Goal: Communication & Community: Share content

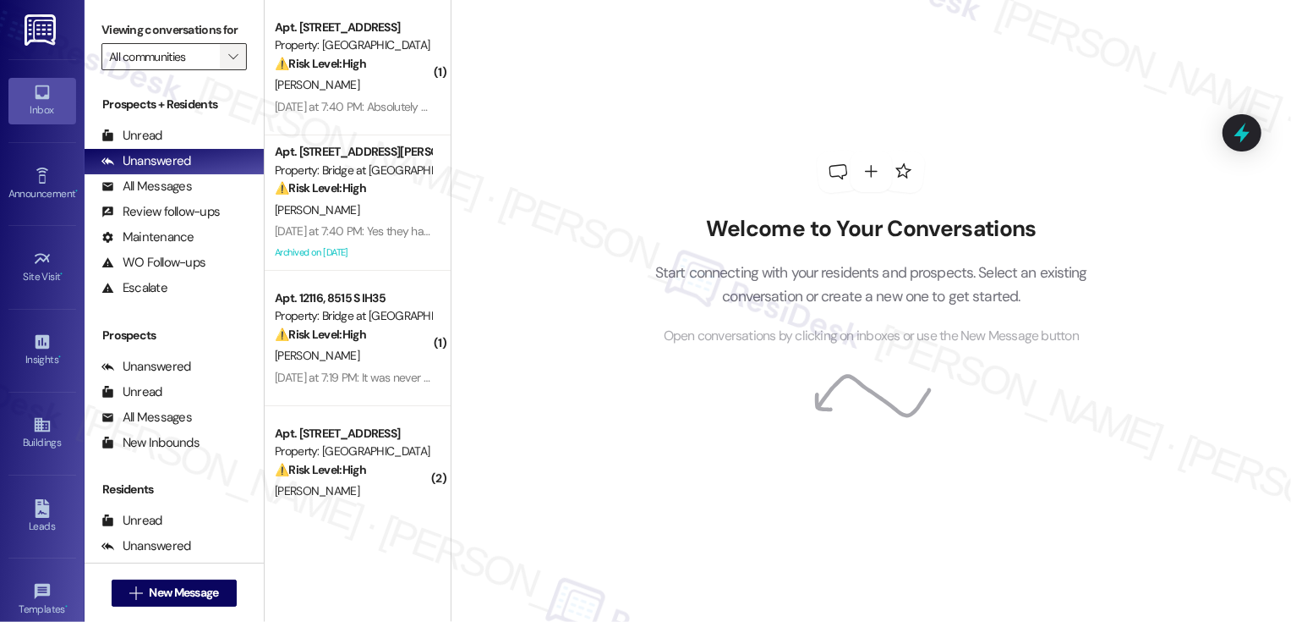
click at [225, 65] on span "" at bounding box center [233, 56] width 16 height 27
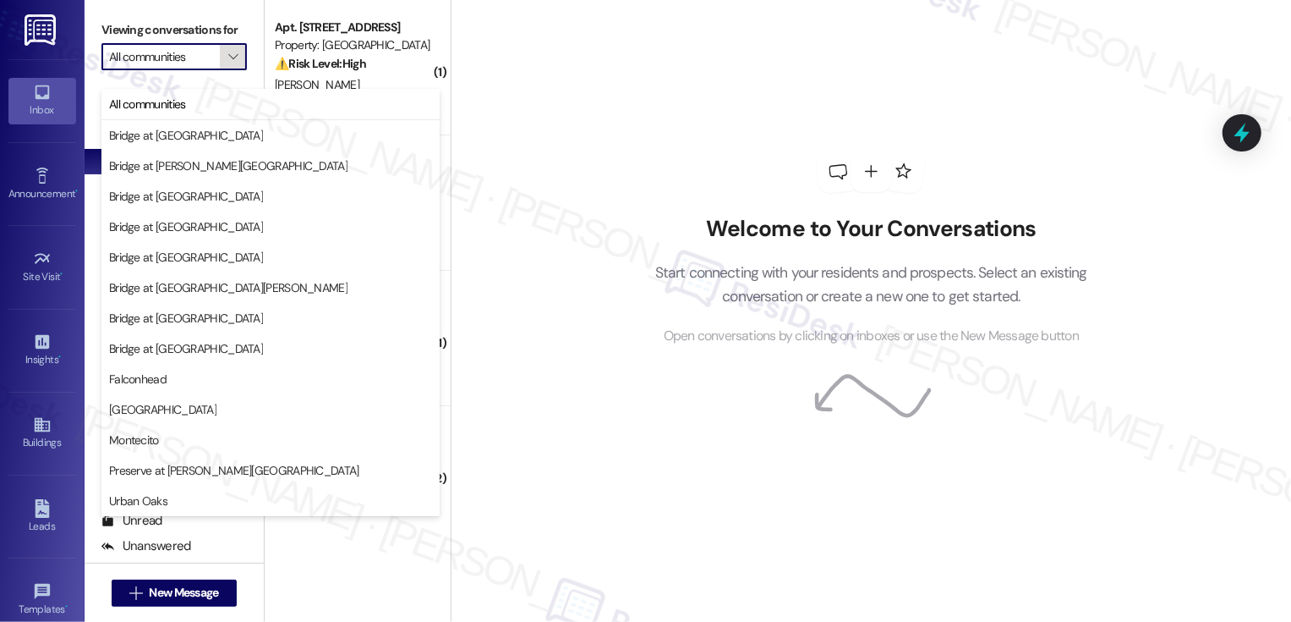
type input "Preserve at [PERSON_NAME][GEOGRAPHIC_DATA]"
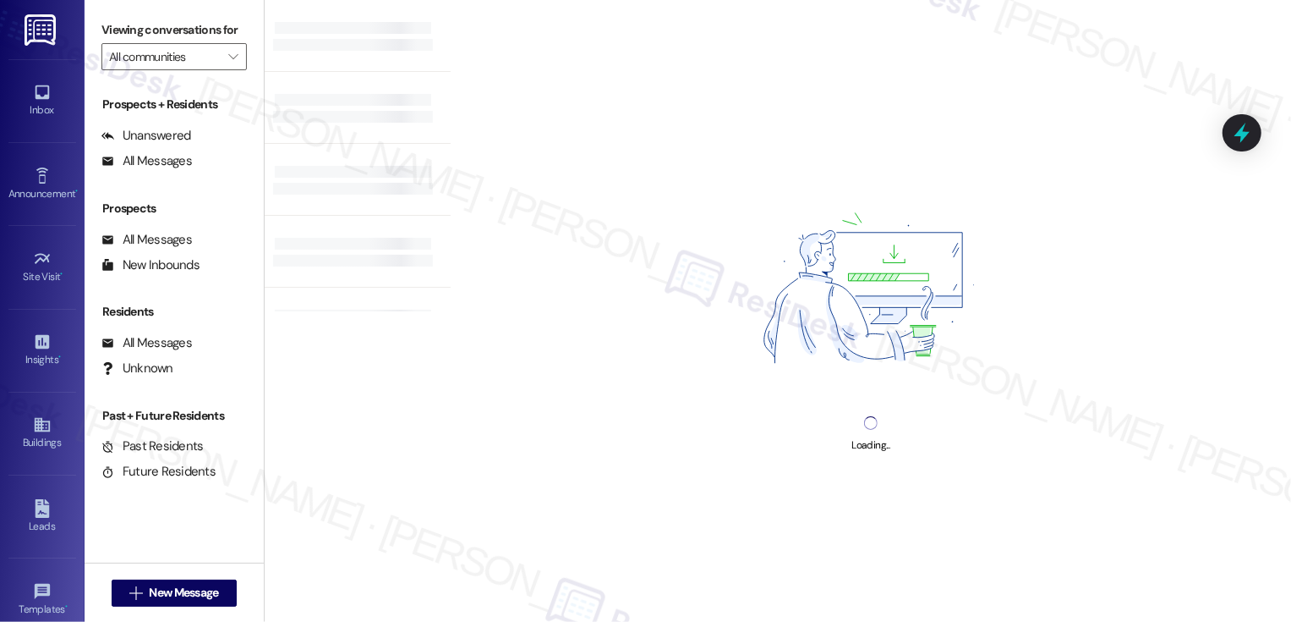
type input "Preserve at [PERSON_NAME][GEOGRAPHIC_DATA]"
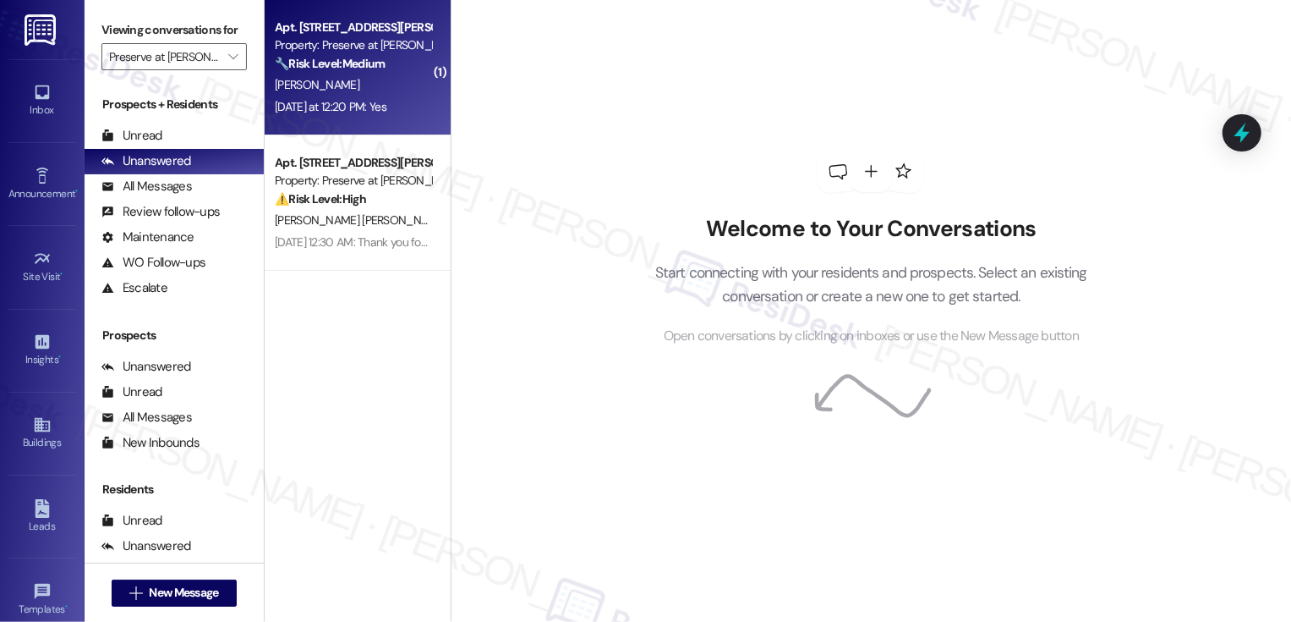
click at [337, 101] on div "[DATE] at 12:20 PM: Yes [DATE] at 12:20 PM: Yes" at bounding box center [331, 106] width 112 height 15
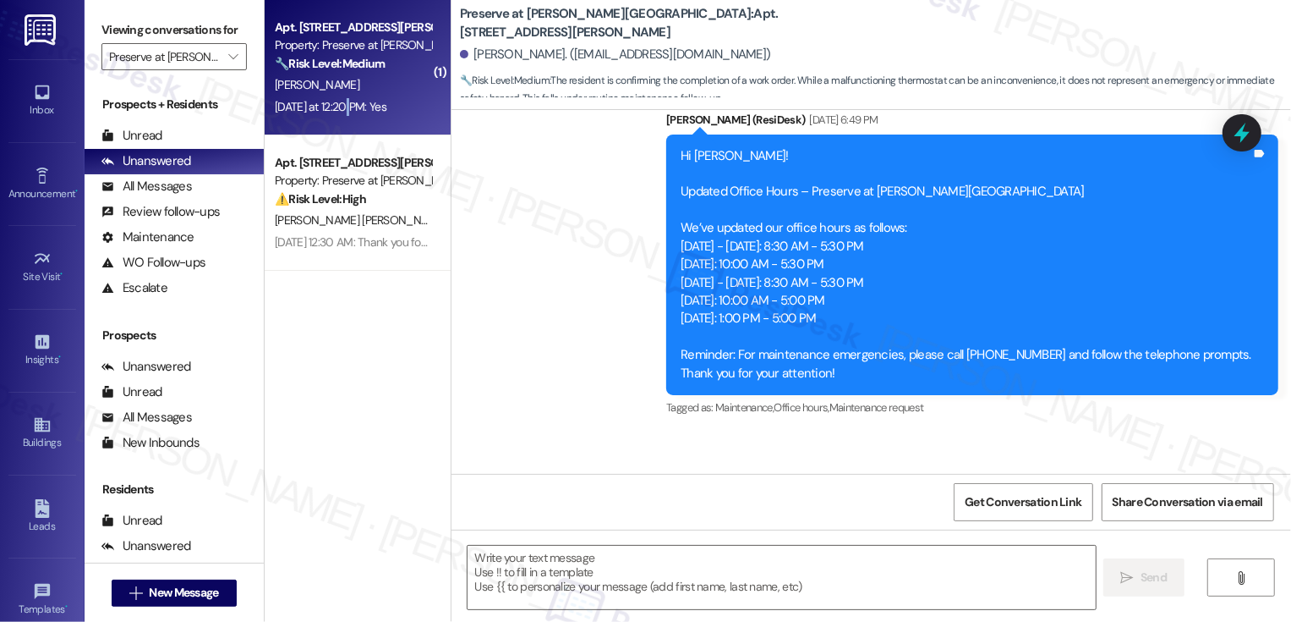
click at [337, 101] on div "[DATE] at 12:20 PM: Yes [DATE] at 12:20 PM: Yes" at bounding box center [331, 106] width 112 height 15
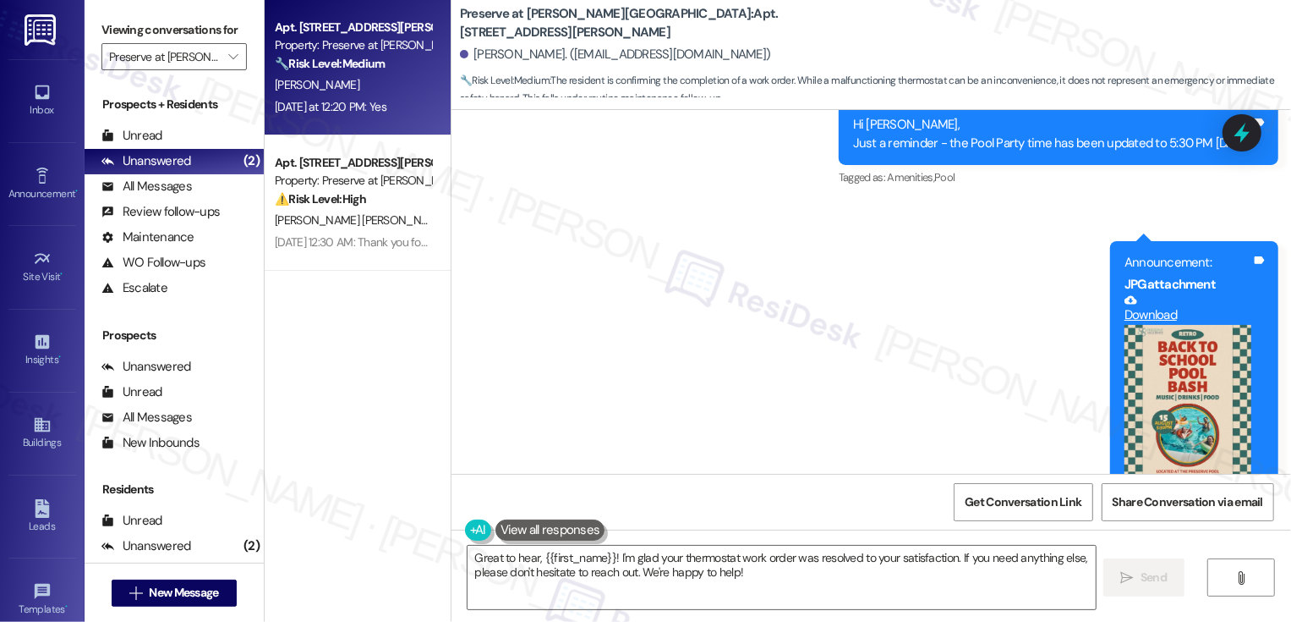
scroll to position [7862, 0]
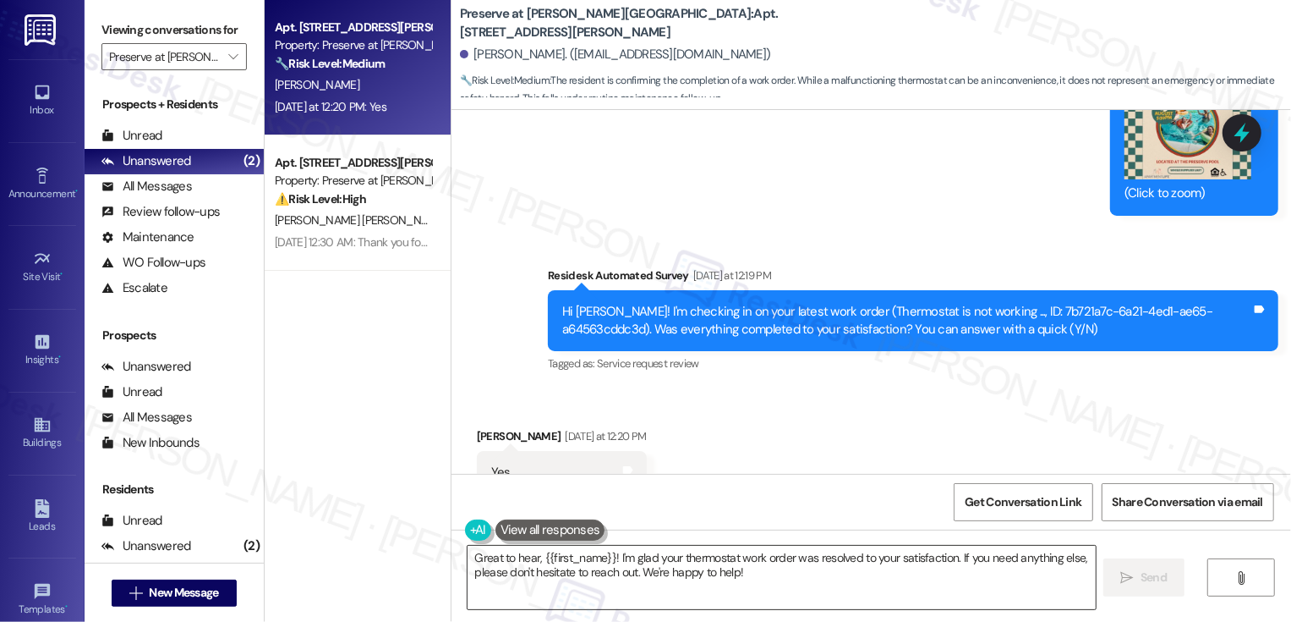
click at [630, 558] on textarea "Great to hear, {{first_name}}! I'm glad your thermostat work order was resolved…" at bounding box center [782, 576] width 628 height 63
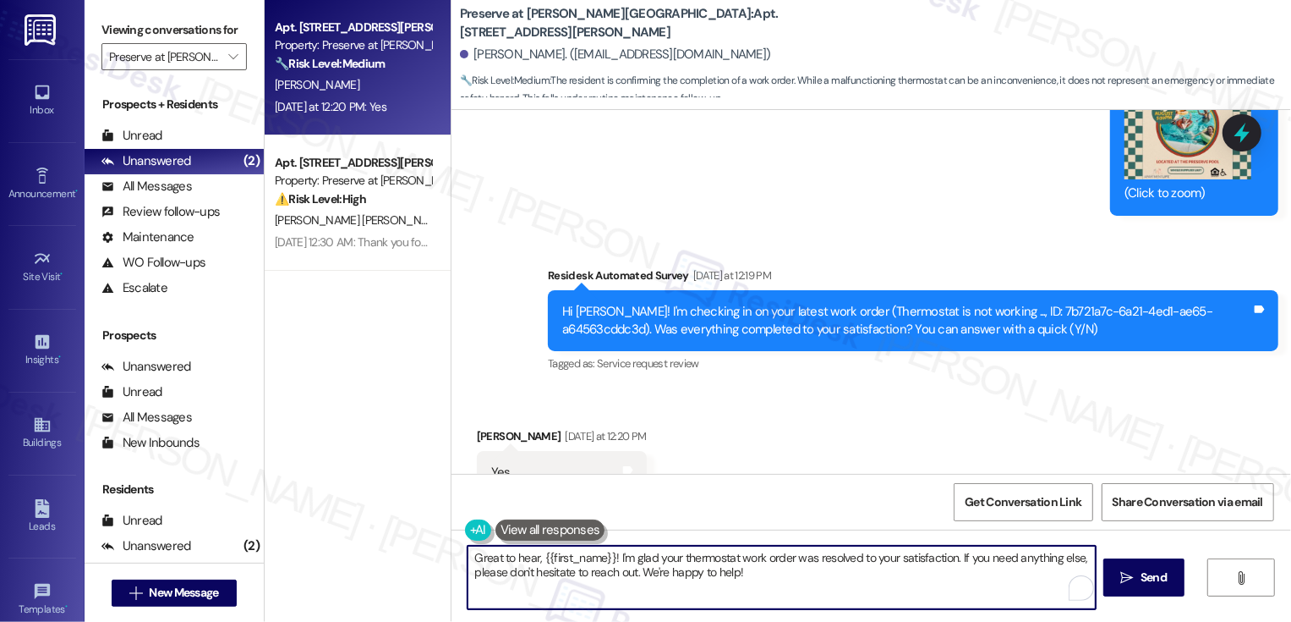
drag, startPoint x: 953, startPoint y: 552, endPoint x: 967, endPoint y: 578, distance: 29.9
click at [967, 578] on textarea "Great to hear, {{first_name}}! I'm glad your thermostat work order was resolved…" at bounding box center [782, 576] width 628 height 63
type textarea "Great to hear, {{first_name}}! I'm glad your thermostat work order was resolved…"
click at [381, 402] on div "Apt. 213, [STREET_ADDRESS][PERSON_NAME] Property: Preserve at [PERSON_NAME][GEO…" at bounding box center [358, 250] width 186 height 501
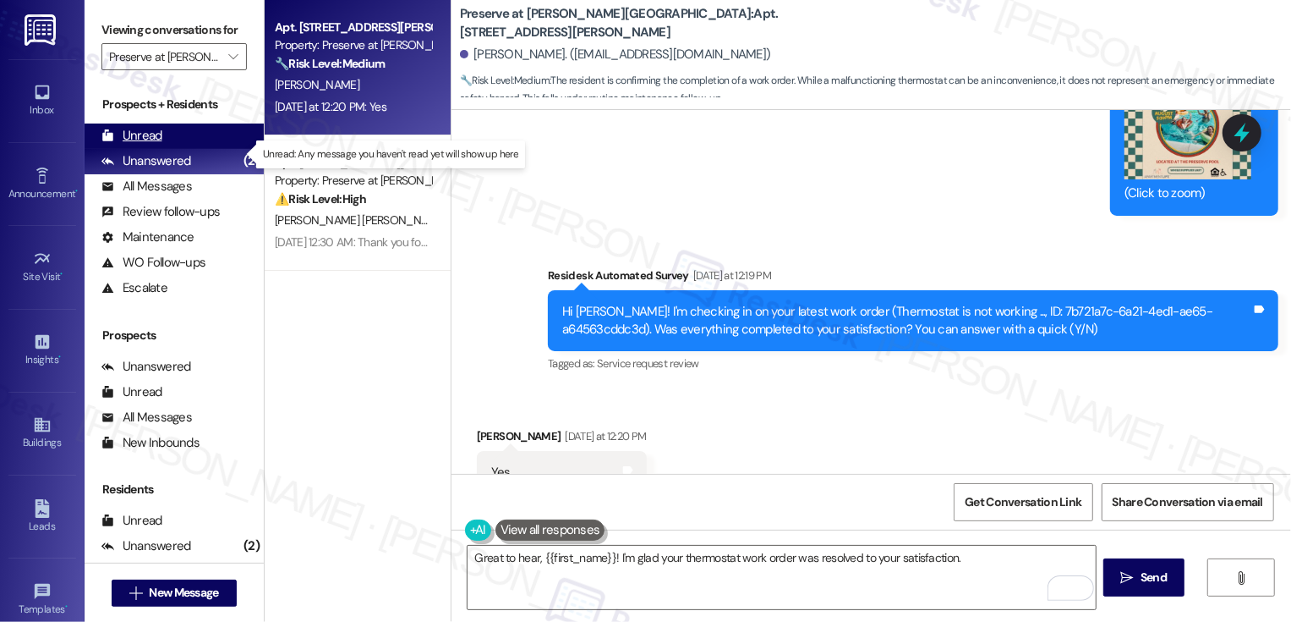
click at [136, 145] on div "Unread" at bounding box center [131, 136] width 61 height 18
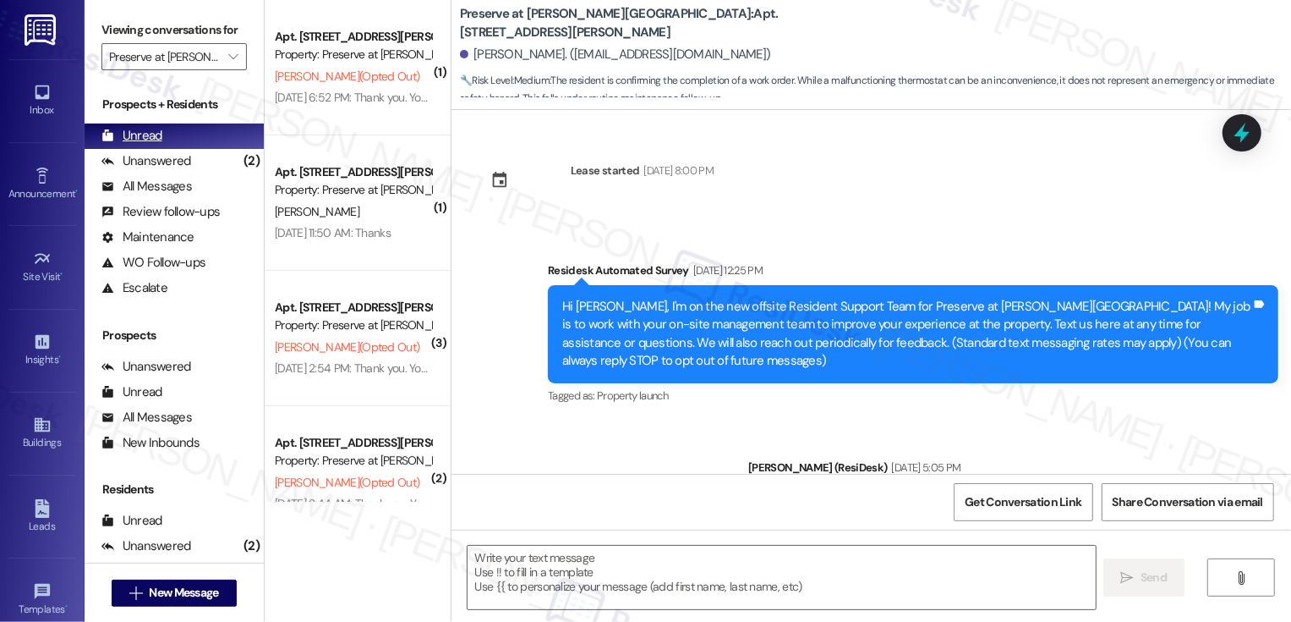
type textarea "Fetching suggested responses. Please feel free to read through the conversation…"
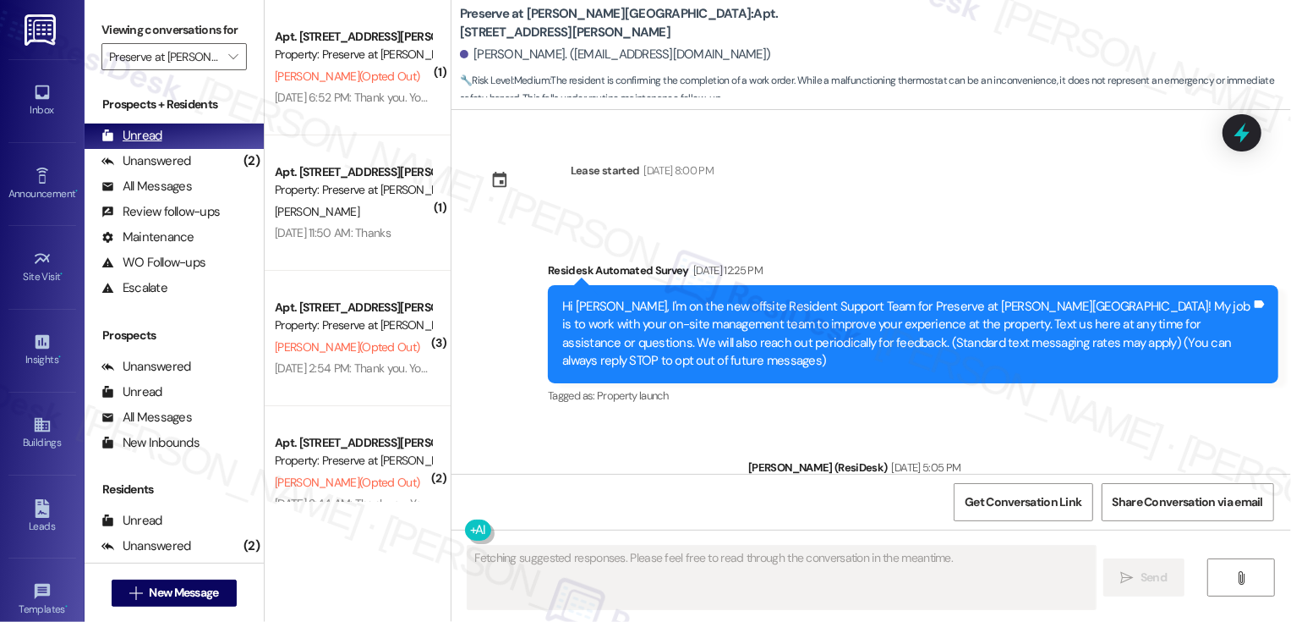
scroll to position [7862, 0]
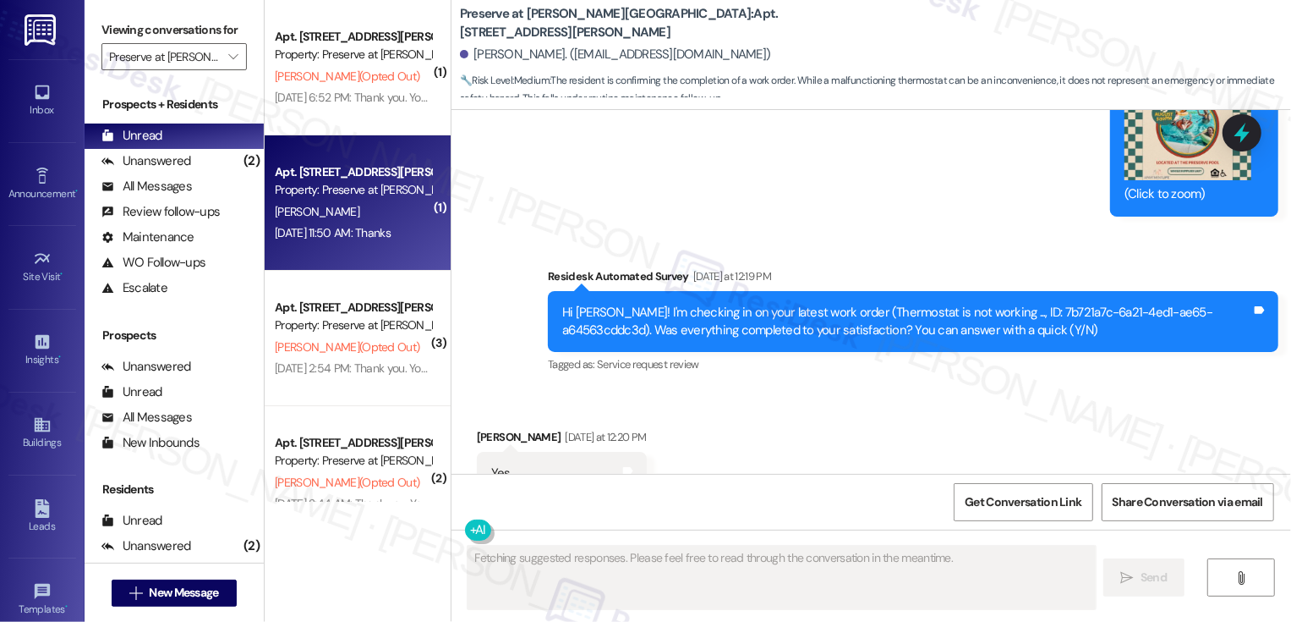
click at [308, 189] on div "Property: Preserve at [PERSON_NAME][GEOGRAPHIC_DATA]" at bounding box center [353, 190] width 156 height 18
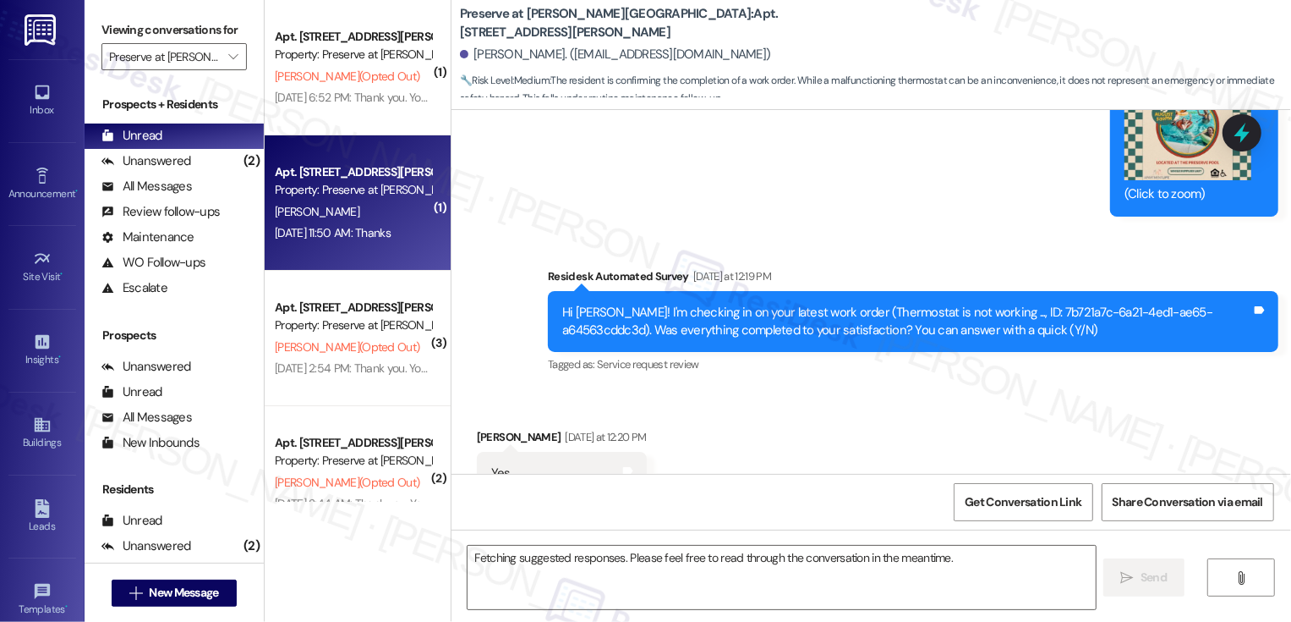
click at [308, 189] on div "Property: Preserve at [PERSON_NAME][GEOGRAPHIC_DATA]" at bounding box center [353, 190] width 156 height 18
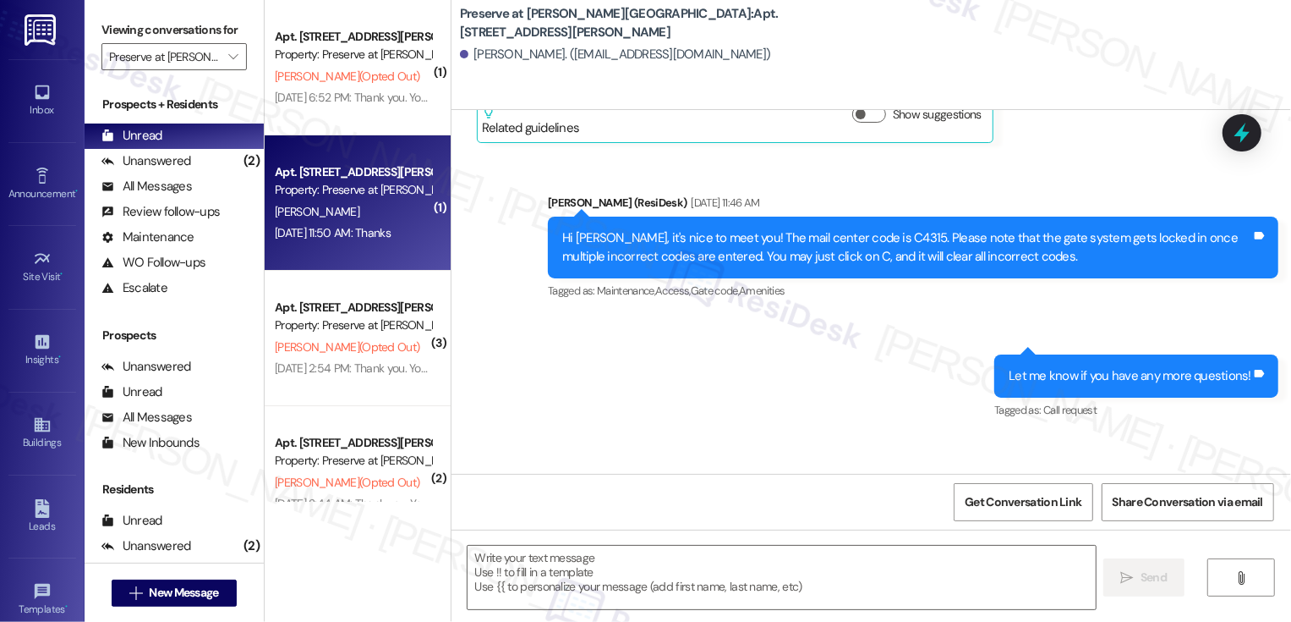
type textarea "Fetching suggested responses. Please feel free to read through the conversation…"
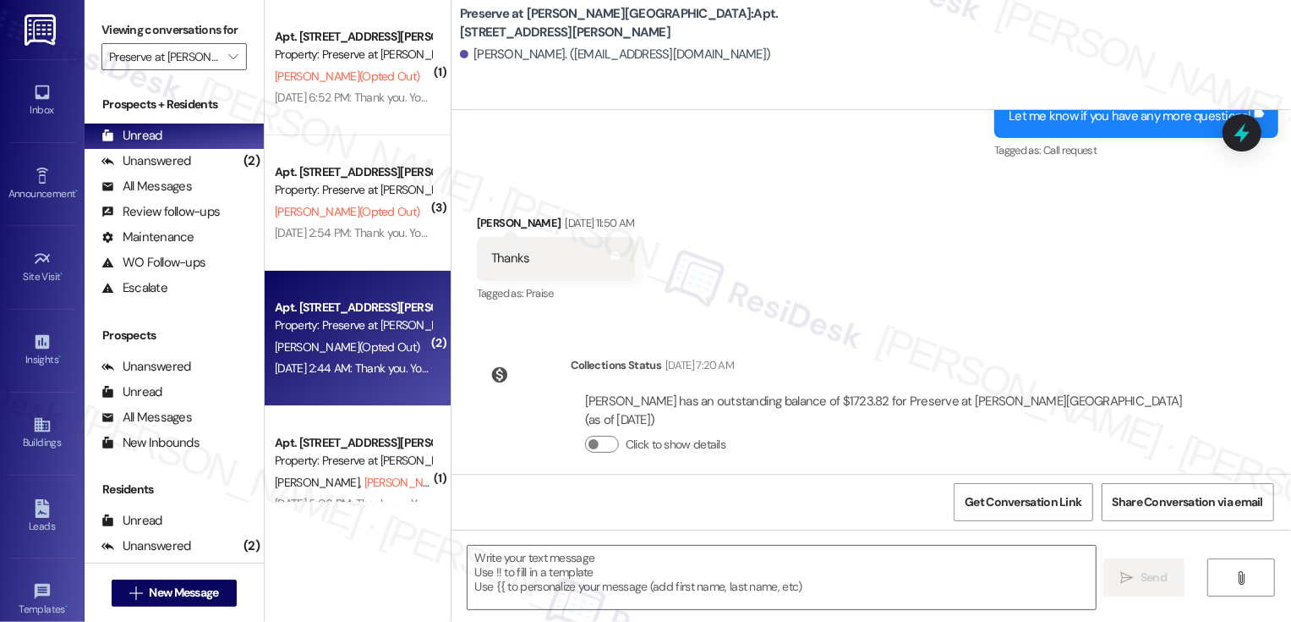
scroll to position [174, 0]
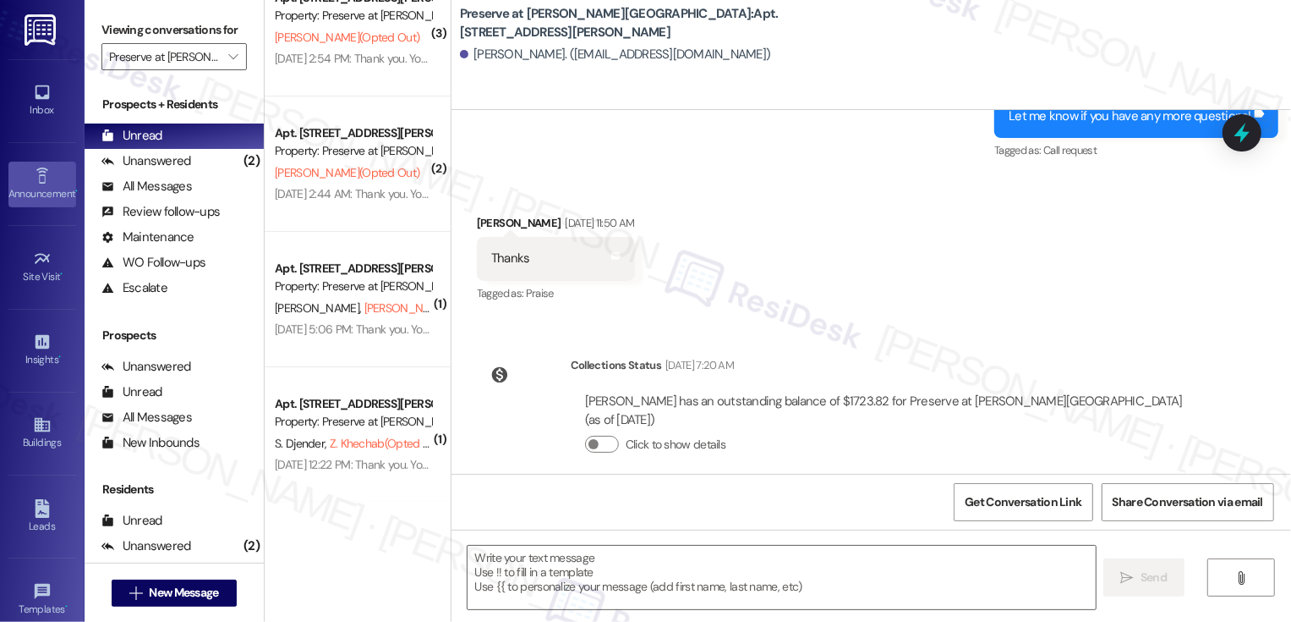
click at [34, 178] on icon at bounding box center [42, 176] width 19 height 19
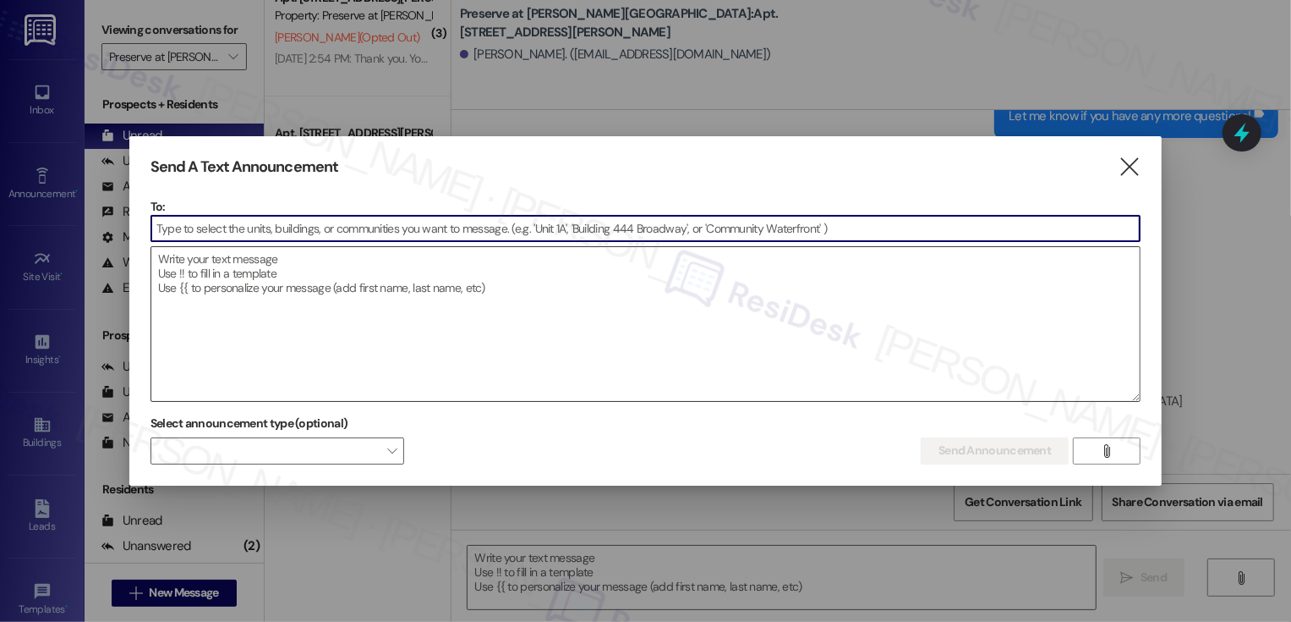
click at [346, 276] on textarea at bounding box center [645, 324] width 989 height 154
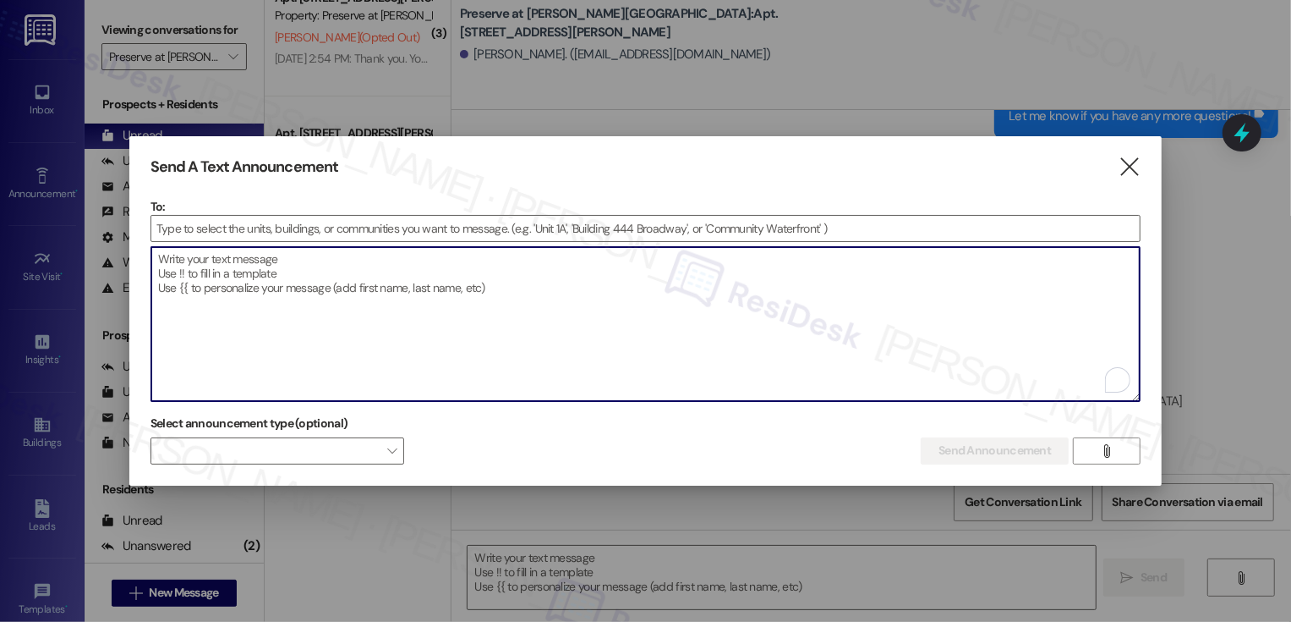
paste textarea "Hi {{first_name}}! Reminder: Valet Trash Service runs Sun–Thu starting at 6 PM.…"
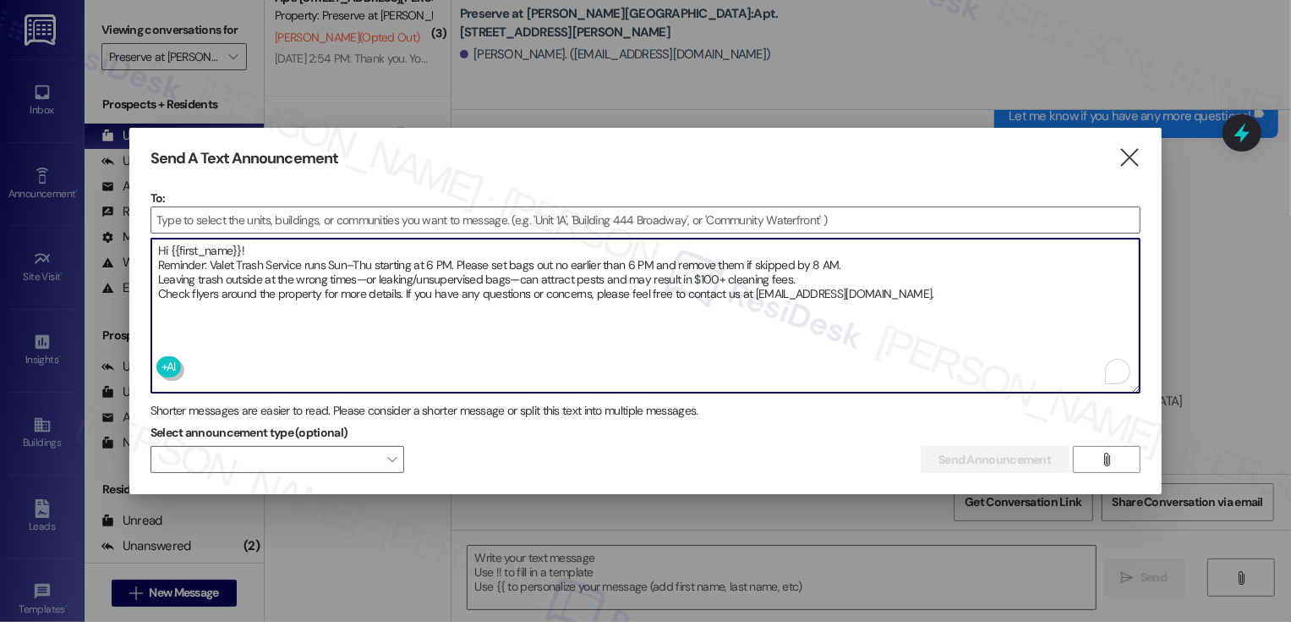
click at [159, 262] on textarea "Hi {{first_name}}! Reminder: Valet Trash Service runs Sun–Thu starting at 6 PM.…" at bounding box center [645, 315] width 989 height 154
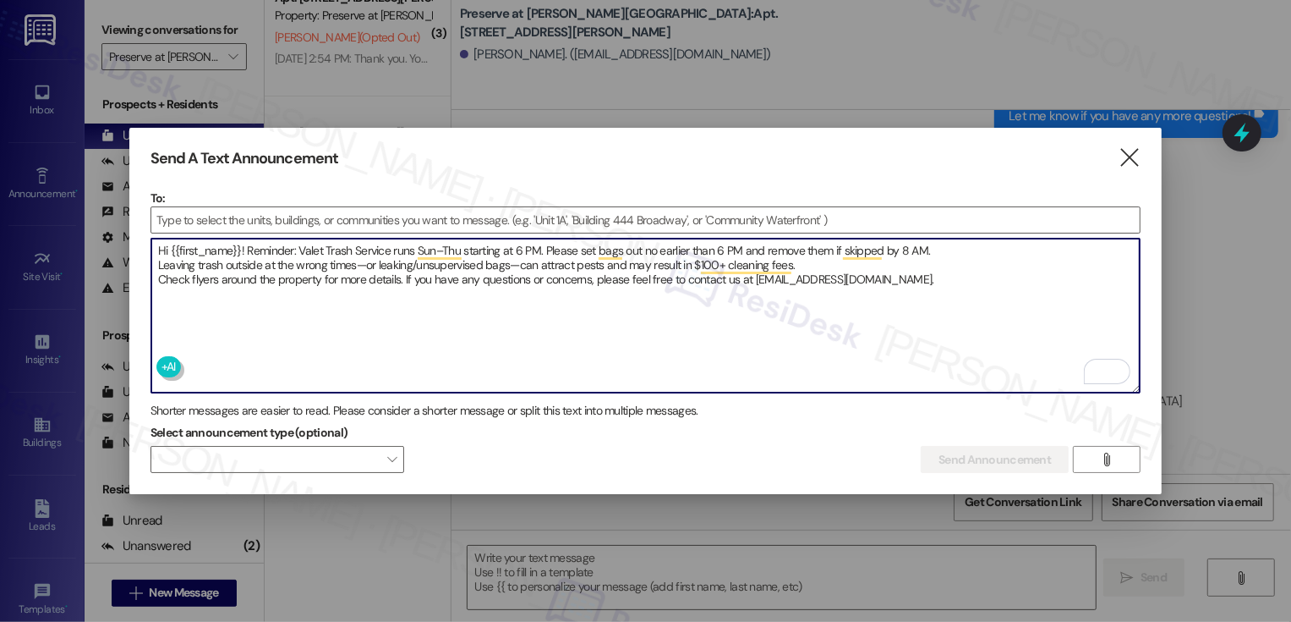
click at [156, 258] on textarea "Hi {{first_name}}! Reminder: Valet Trash Service runs Sun–Thu starting at 6 PM.…" at bounding box center [645, 315] width 989 height 154
click at [364, 260] on textarea "Hi {{first_name}}! Reminder: Valet Trash Service runs Sun–Thu starting at 6 PM.…" at bounding box center [645, 315] width 989 height 154
click at [522, 255] on textarea "Hi {{first_name}}! Reminder: Valet Trash Service runs Sun–Thu starting at 6 PM.…" at bounding box center [645, 315] width 989 height 154
click at [158, 280] on textarea "Hi {{first_name}}! Reminder: Valet Trash Service runs Sun–Thu starting at 6 PM.…" at bounding box center [645, 315] width 989 height 154
click at [523, 280] on textarea "Hi {{first_name}}! Reminder: Valet Trash Service runs Sun–Thu starting at 6 PM.…" at bounding box center [645, 315] width 989 height 154
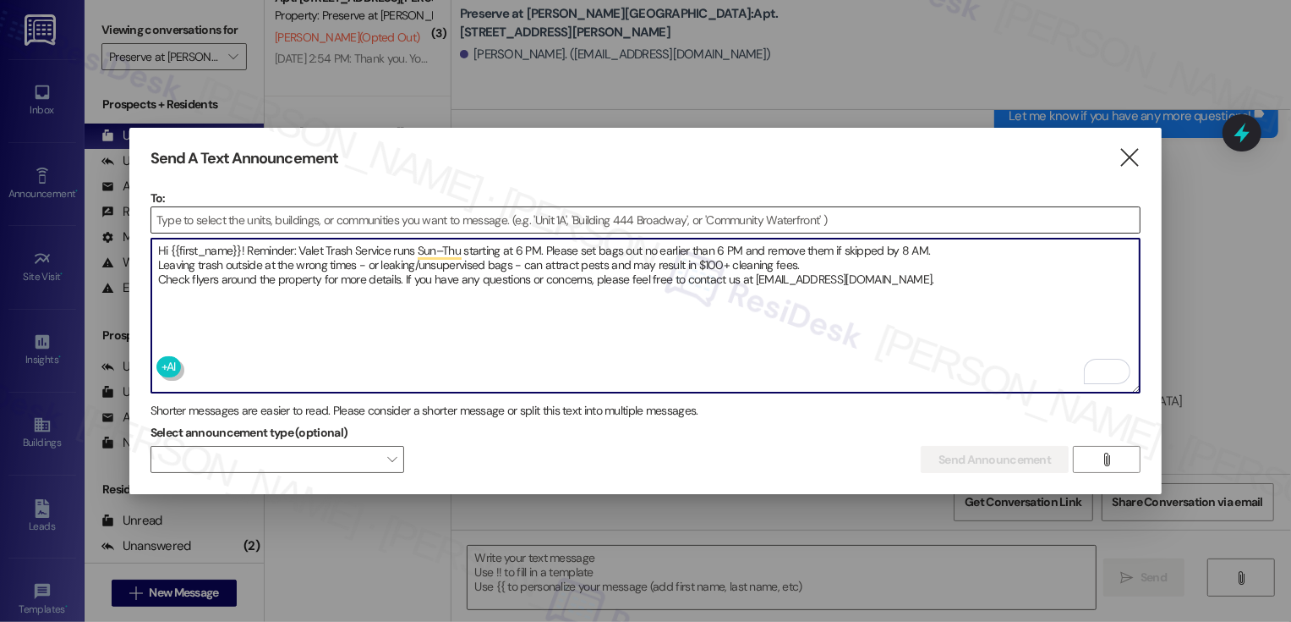
type textarea "Hi {{first_name}}! Reminder: Valet Trash Service runs Sun–Thu starting at 6 PM.…"
click at [341, 210] on input at bounding box center [645, 219] width 989 height 25
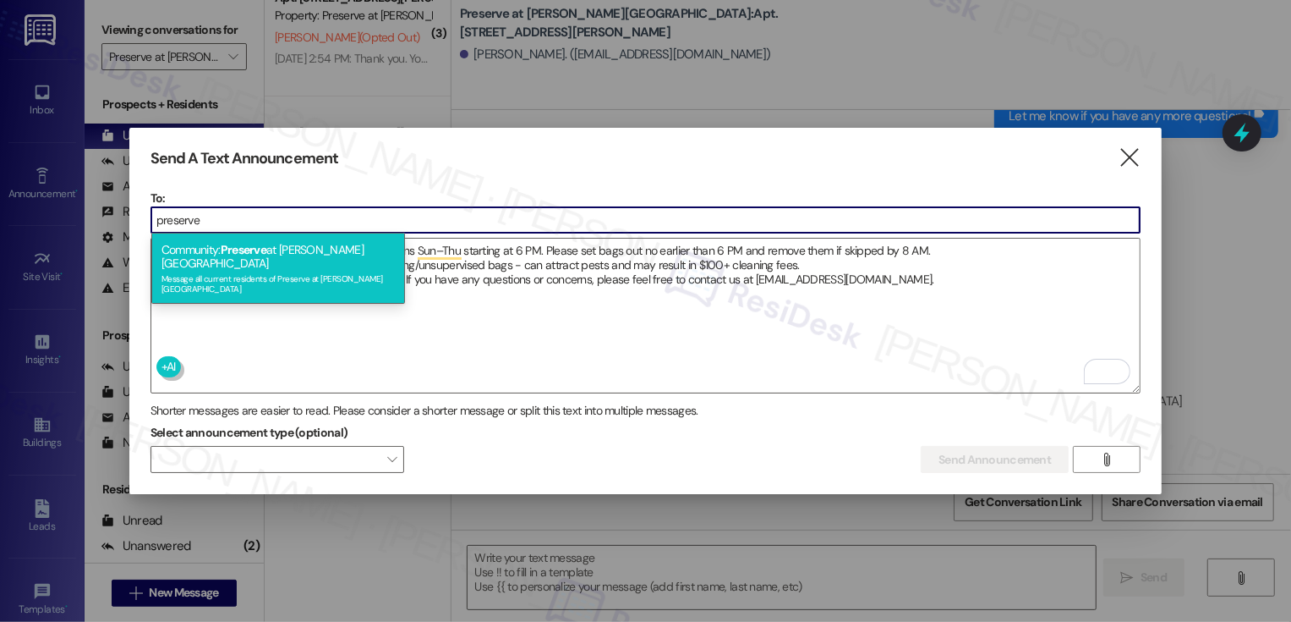
type input "preserve"
click at [326, 249] on div "Community: Preserve at [PERSON_NAME][GEOGRAPHIC_DATA] Message all current resid…" at bounding box center [278, 268] width 254 height 71
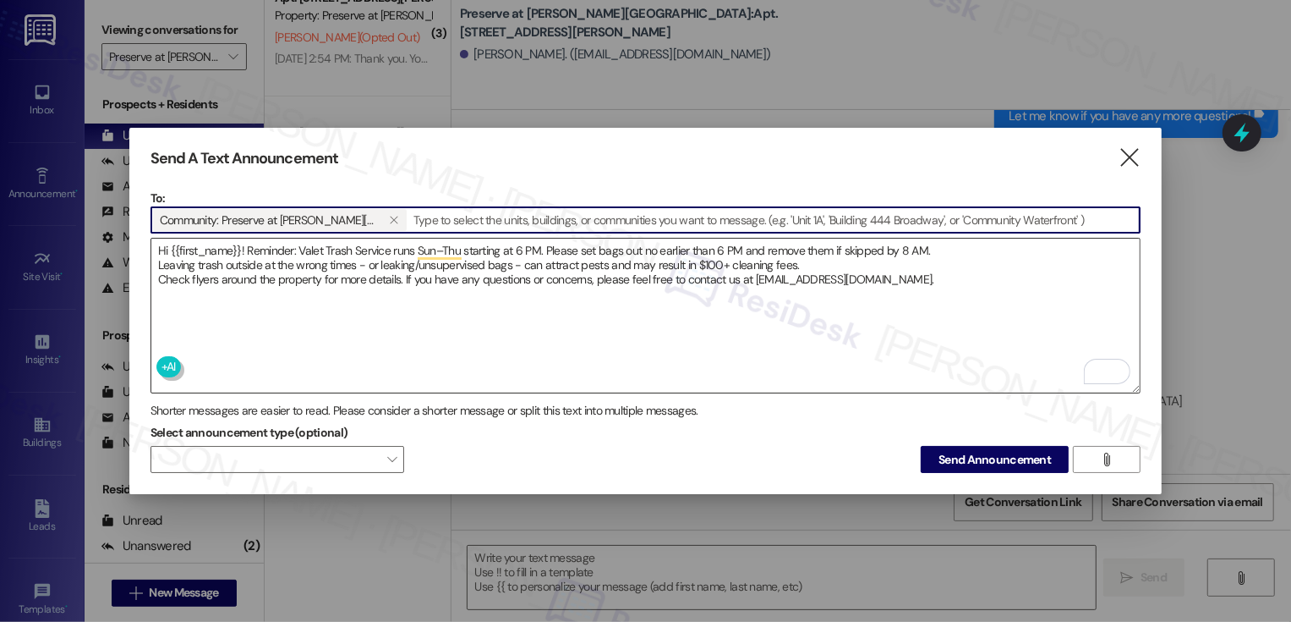
click at [1014, 266] on textarea "Hi {{first_name}}! Reminder: Valet Trash Service runs Sun–Thu starting at 6 PM.…" at bounding box center [645, 315] width 989 height 154
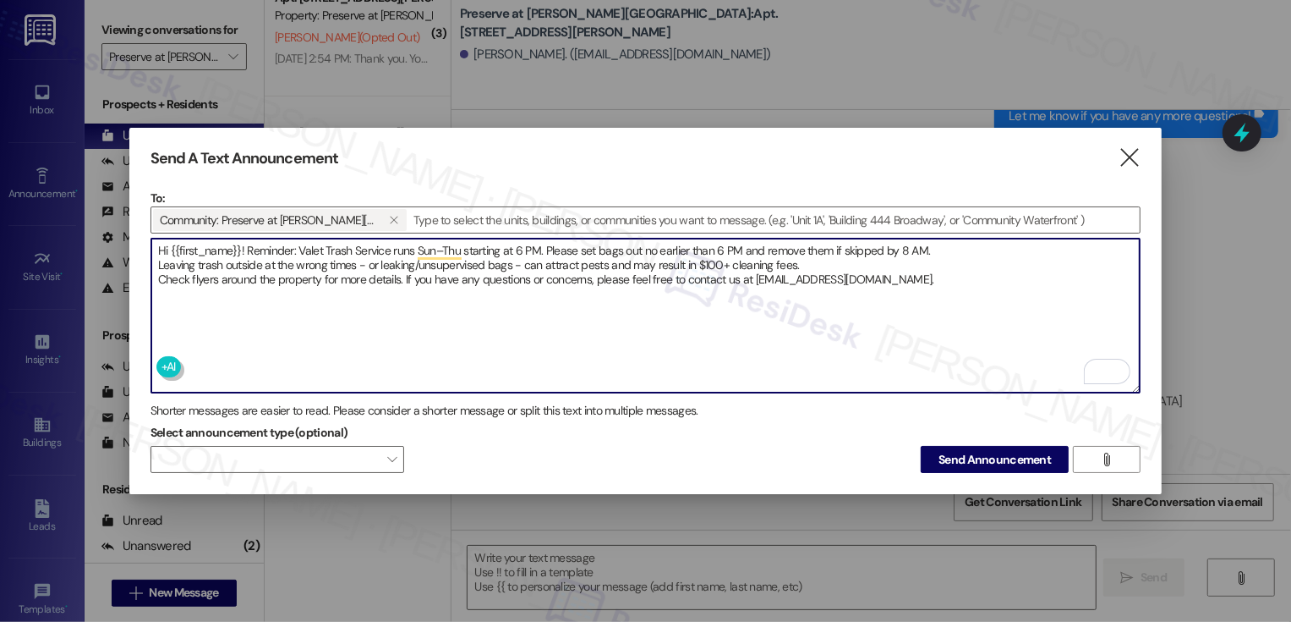
click at [978, 270] on textarea "Hi {{first_name}}! Reminder: Valet Trash Service runs Sun–Thu starting at 6 PM.…" at bounding box center [645, 315] width 989 height 154
click at [991, 463] on span "Send Announcement" at bounding box center [995, 460] width 112 height 18
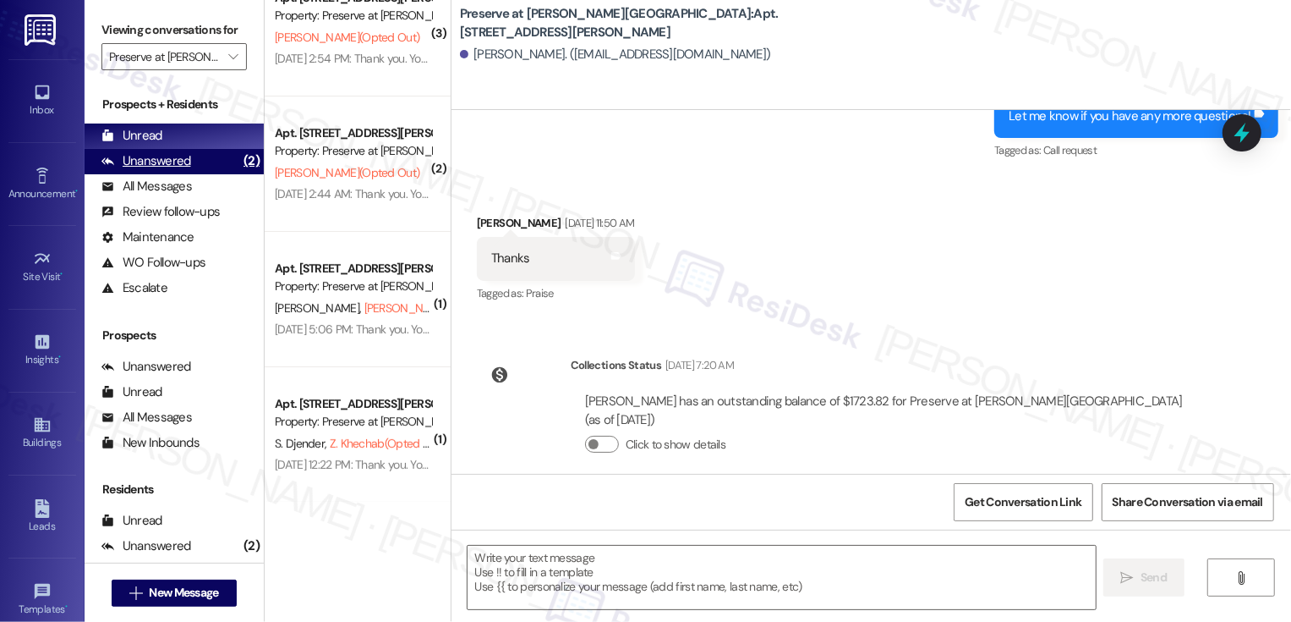
click at [161, 170] on div "Unanswered" at bounding box center [146, 161] width 90 height 18
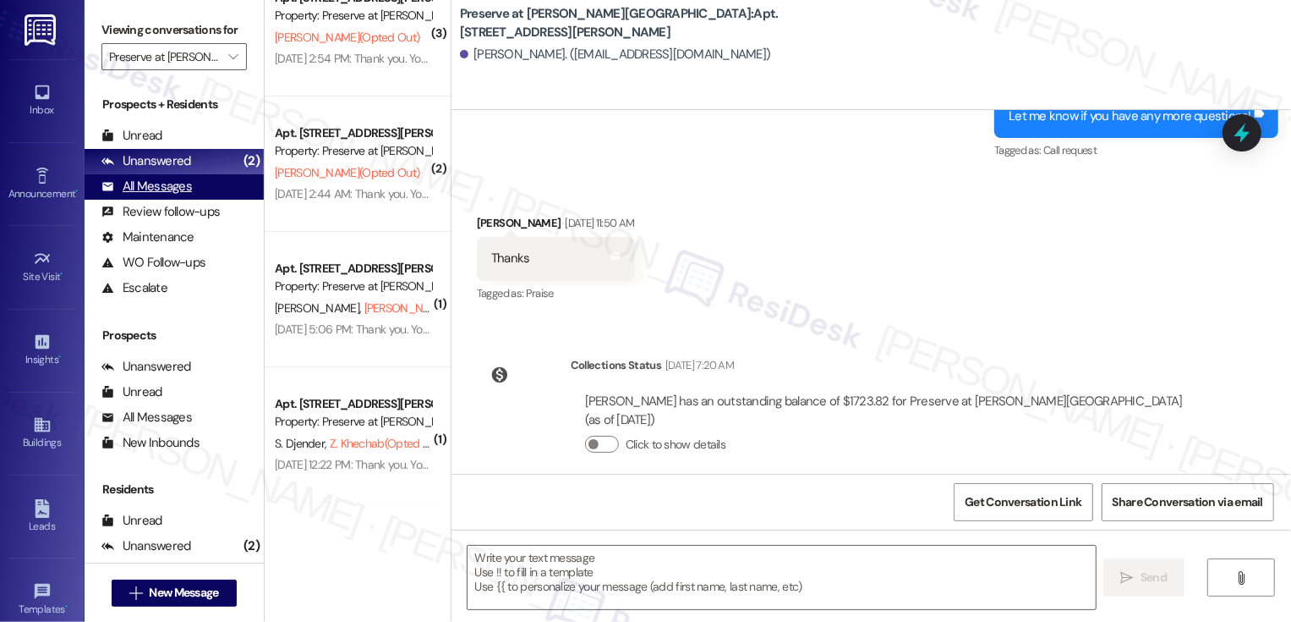
click at [166, 195] on div "All Messages" at bounding box center [146, 187] width 90 height 18
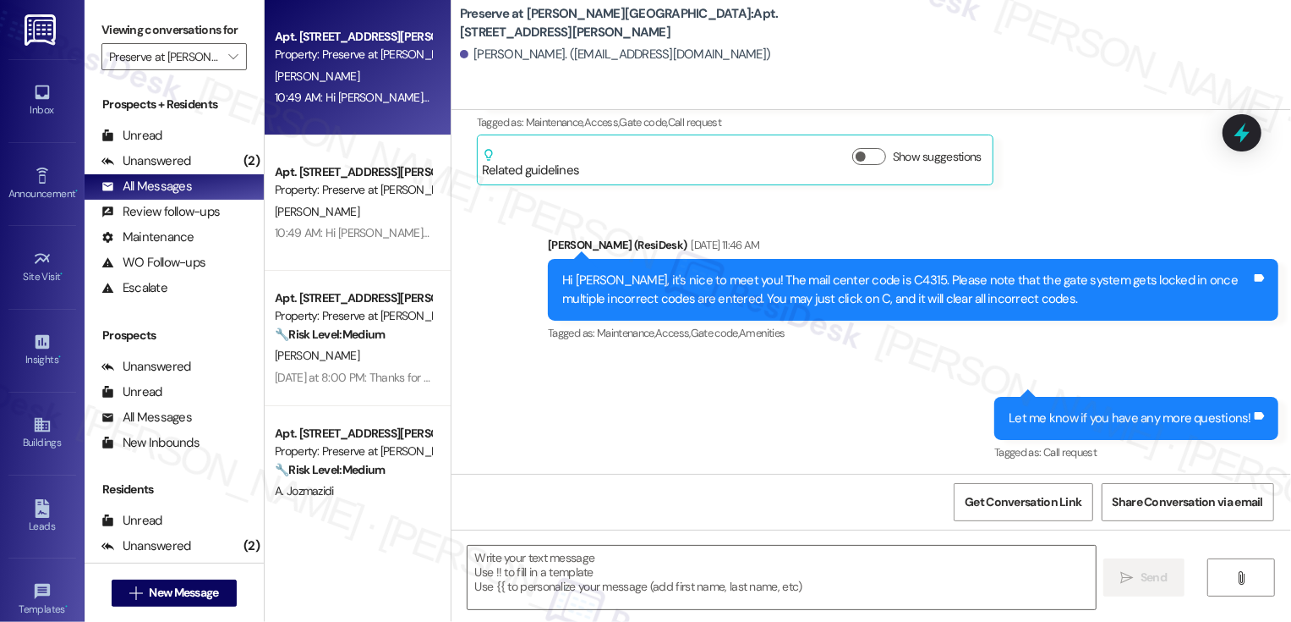
scroll to position [382, 0]
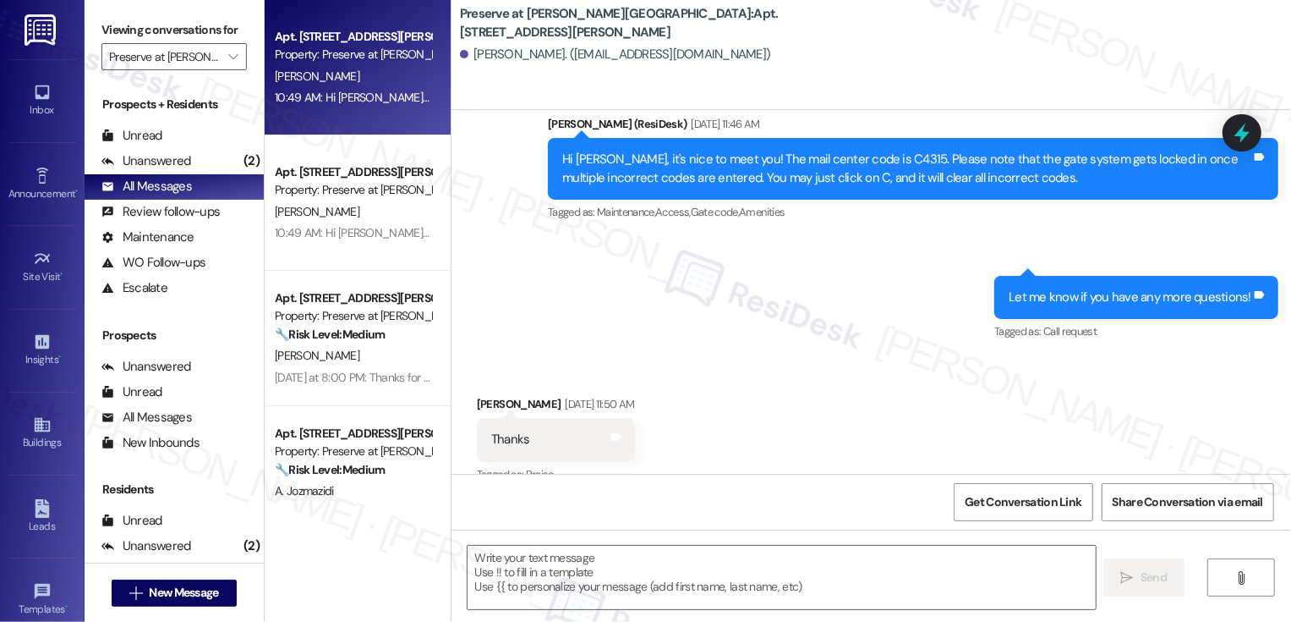
click at [370, 78] on div "[PERSON_NAME]" at bounding box center [353, 76] width 160 height 21
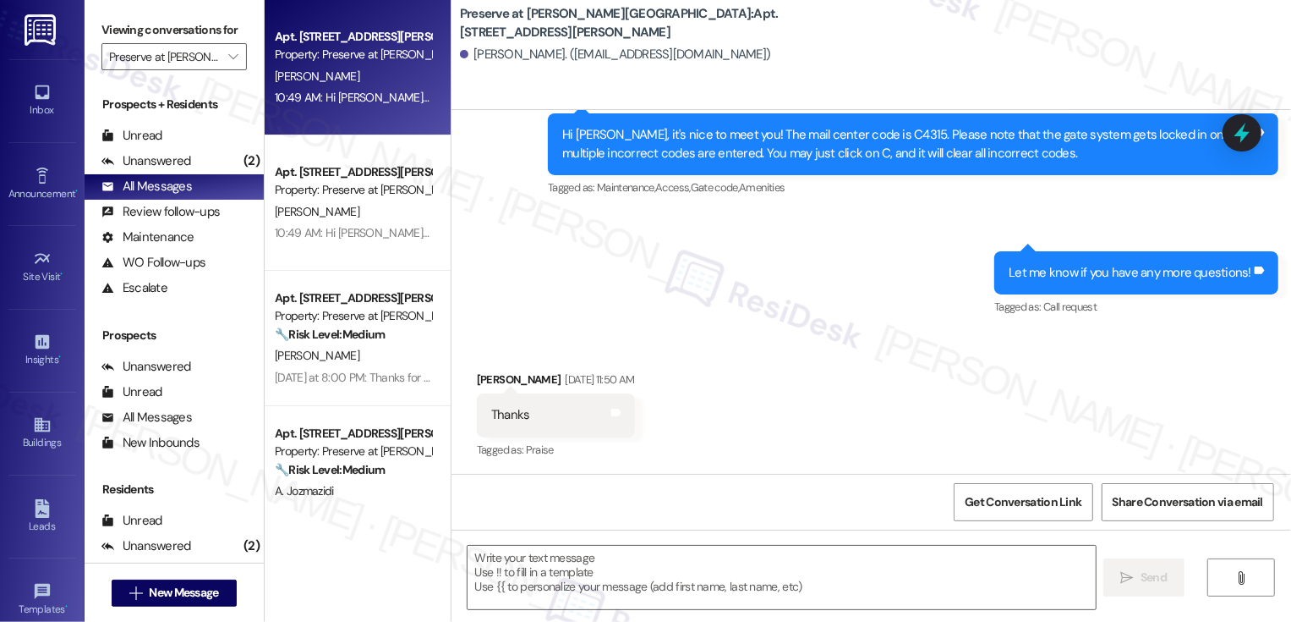
type textarea "Fetching suggested responses. Please feel free to read through the conversation…"
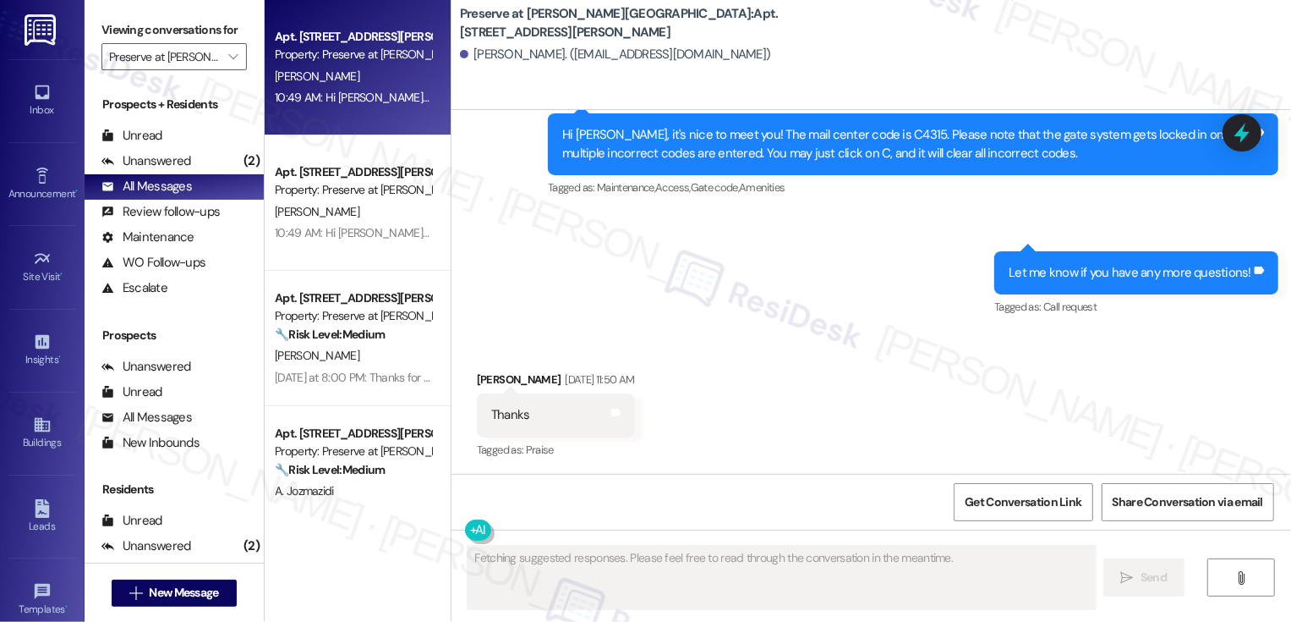
click at [370, 78] on div "[PERSON_NAME]" at bounding box center [353, 76] width 160 height 21
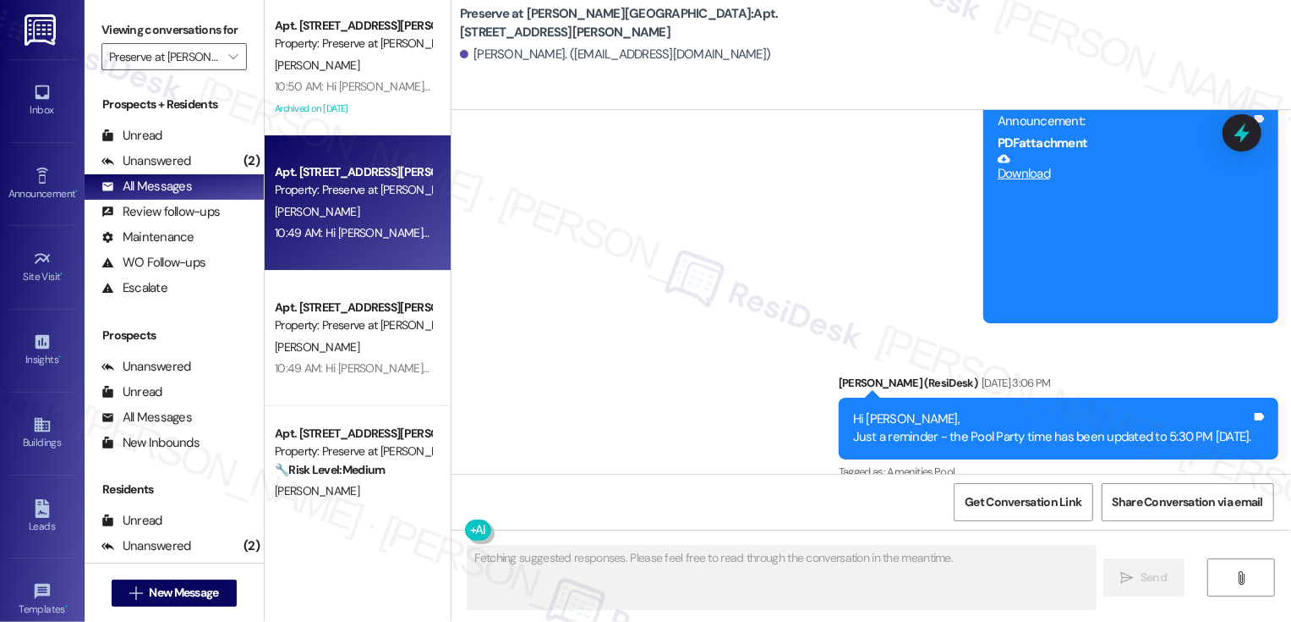
scroll to position [8897, 0]
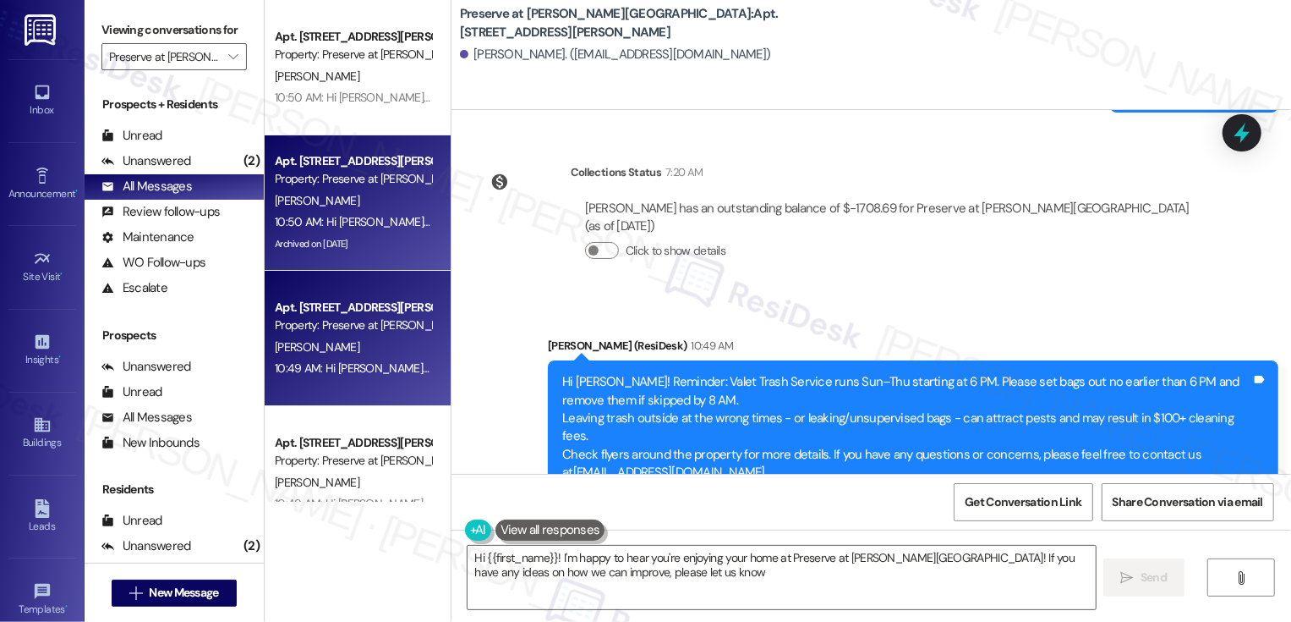
type textarea "Hi {{first_name}}! I'm happy to hear you're enjoying your home at Preserve at […"
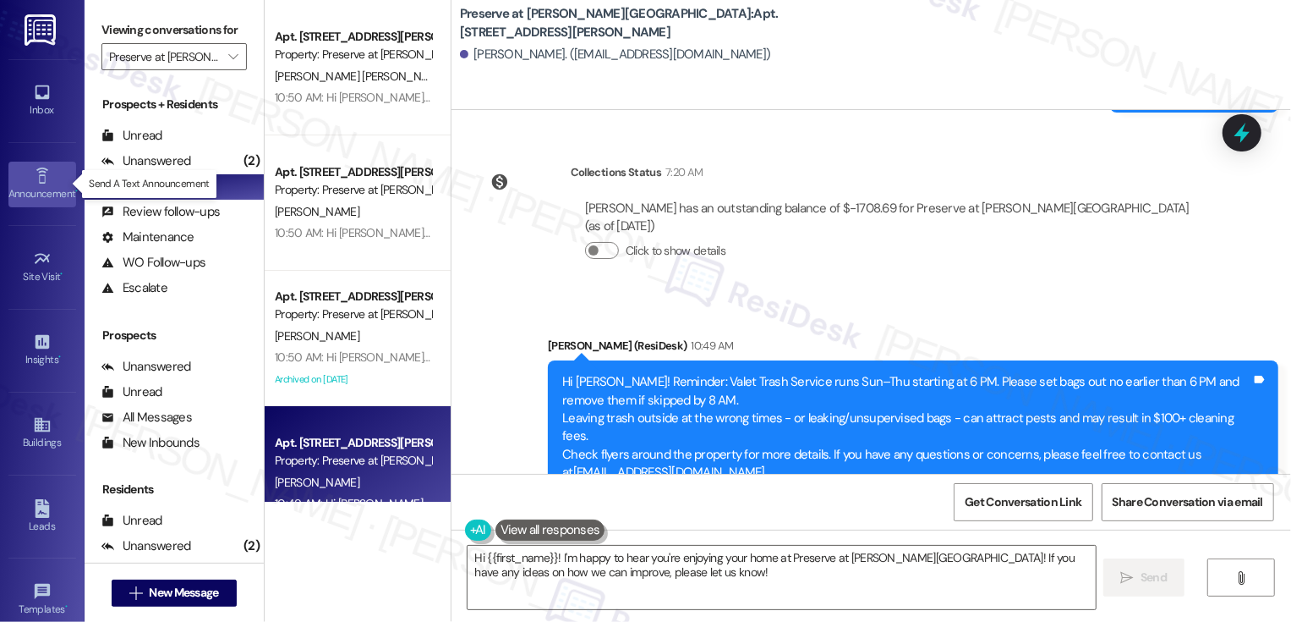
click at [51, 181] on link "Announcement •" at bounding box center [42, 185] width 68 height 46
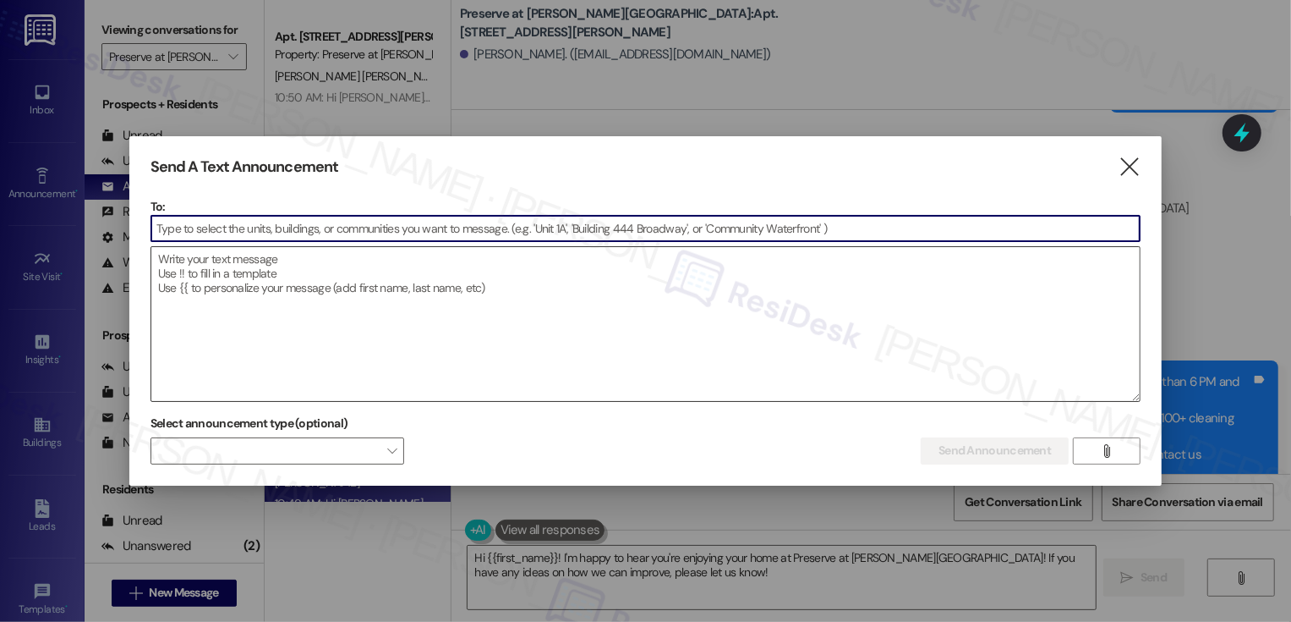
click at [515, 284] on textarea at bounding box center [645, 324] width 989 height 154
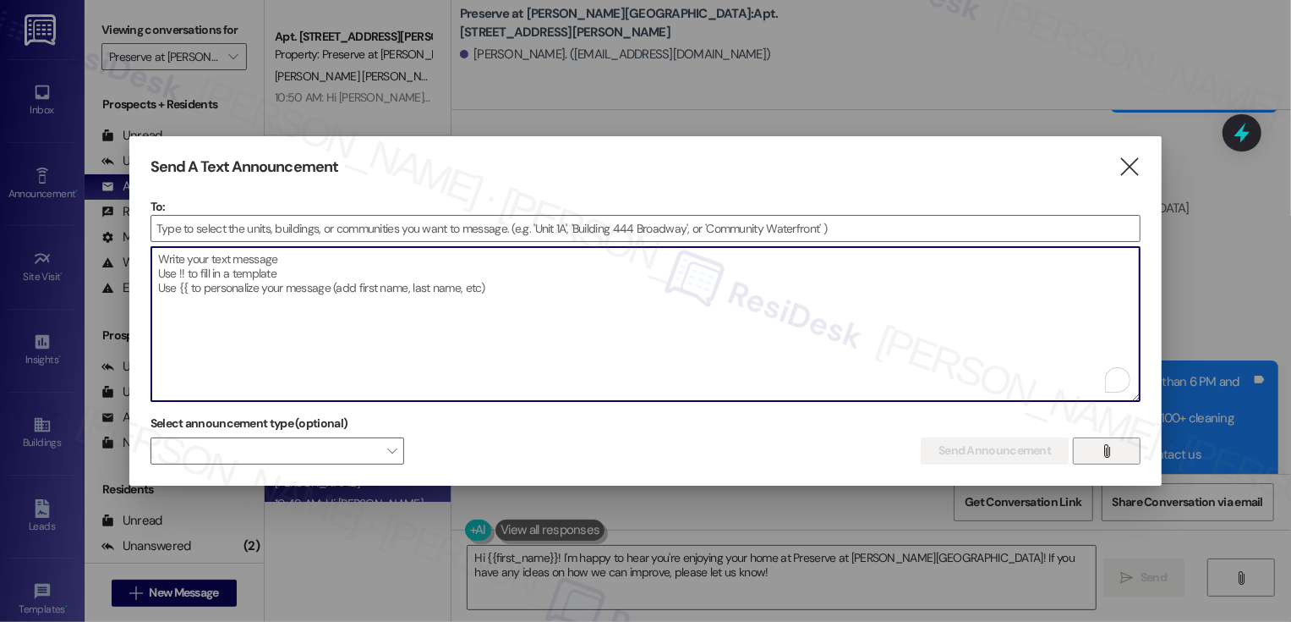
click at [1108, 452] on icon "" at bounding box center [1107, 451] width 13 height 14
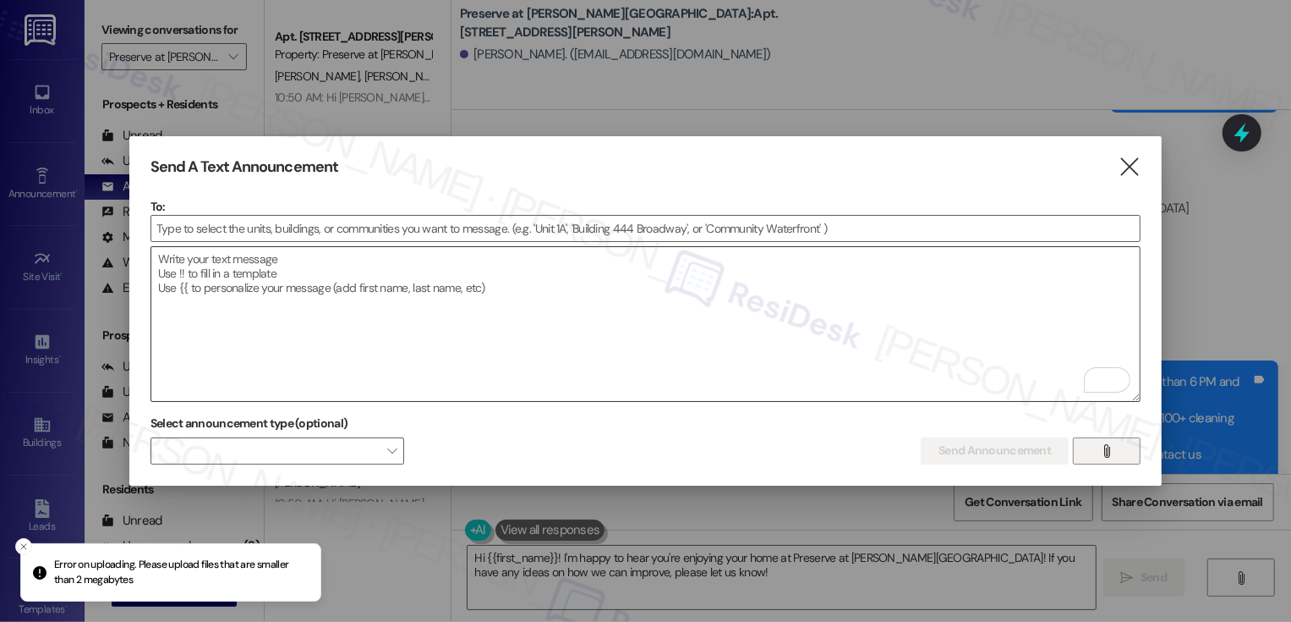
click at [268, 261] on textarea "To enrich screen reader interactions, please activate Accessibility in Grammarl…" at bounding box center [645, 324] width 989 height 154
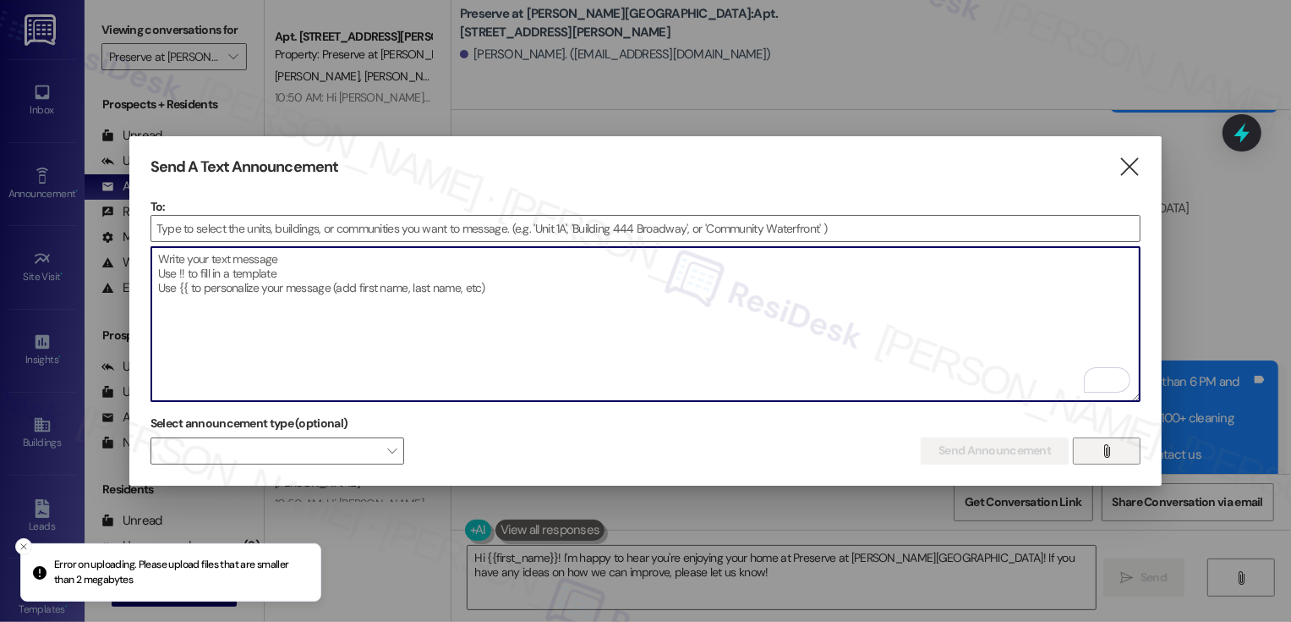
click at [1102, 444] on icon "" at bounding box center [1107, 451] width 13 height 14
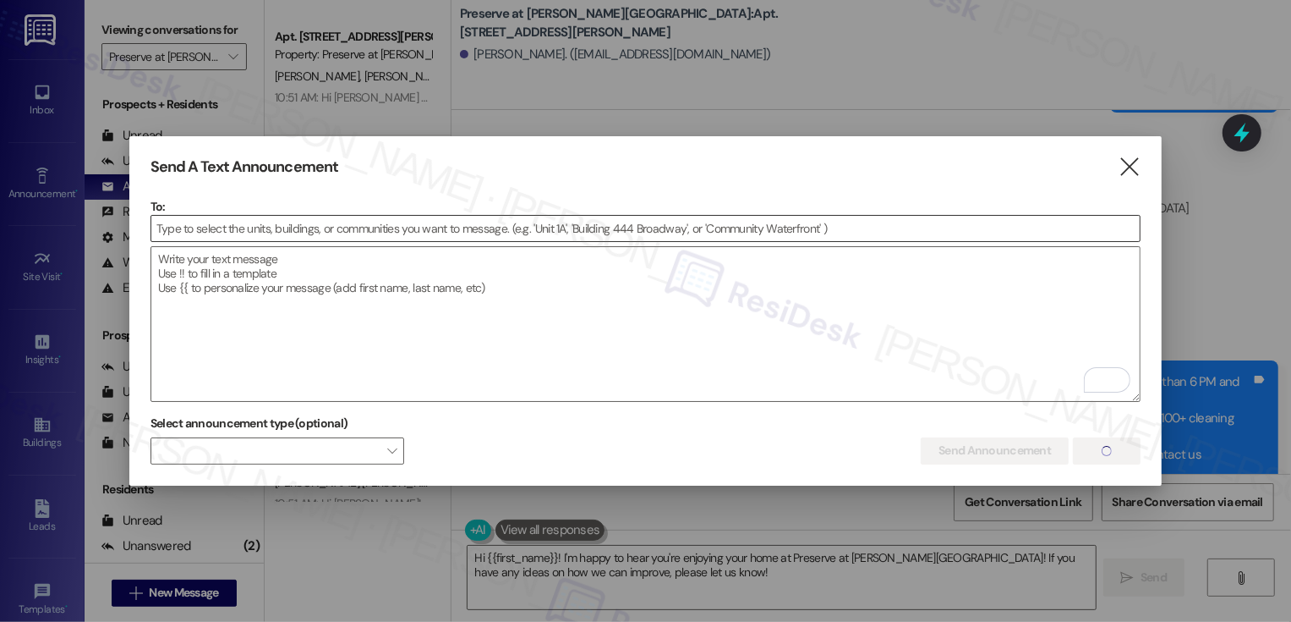
click at [578, 229] on input at bounding box center [645, 228] width 989 height 25
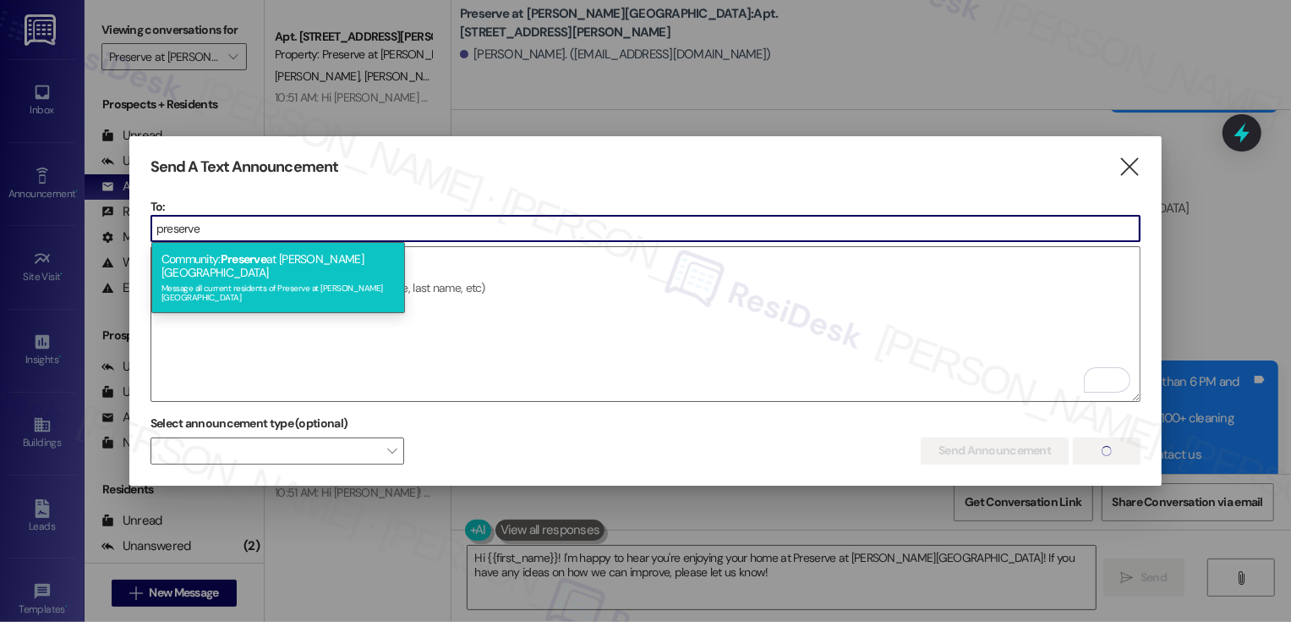
type input "preserve"
click at [318, 258] on div "Community: Preserve at [PERSON_NAME][GEOGRAPHIC_DATA] Message all current resid…" at bounding box center [278, 277] width 254 height 71
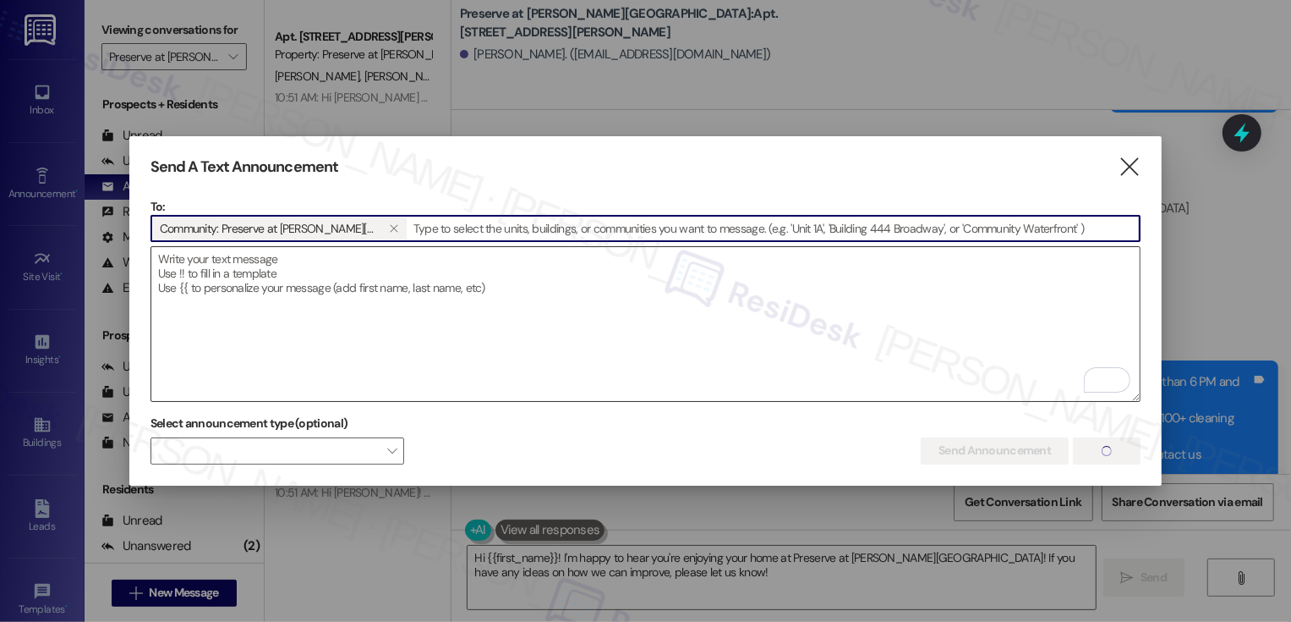
click at [622, 274] on textarea "To enrich screen reader interactions, please activate Accessibility in Grammarl…" at bounding box center [645, 324] width 989 height 154
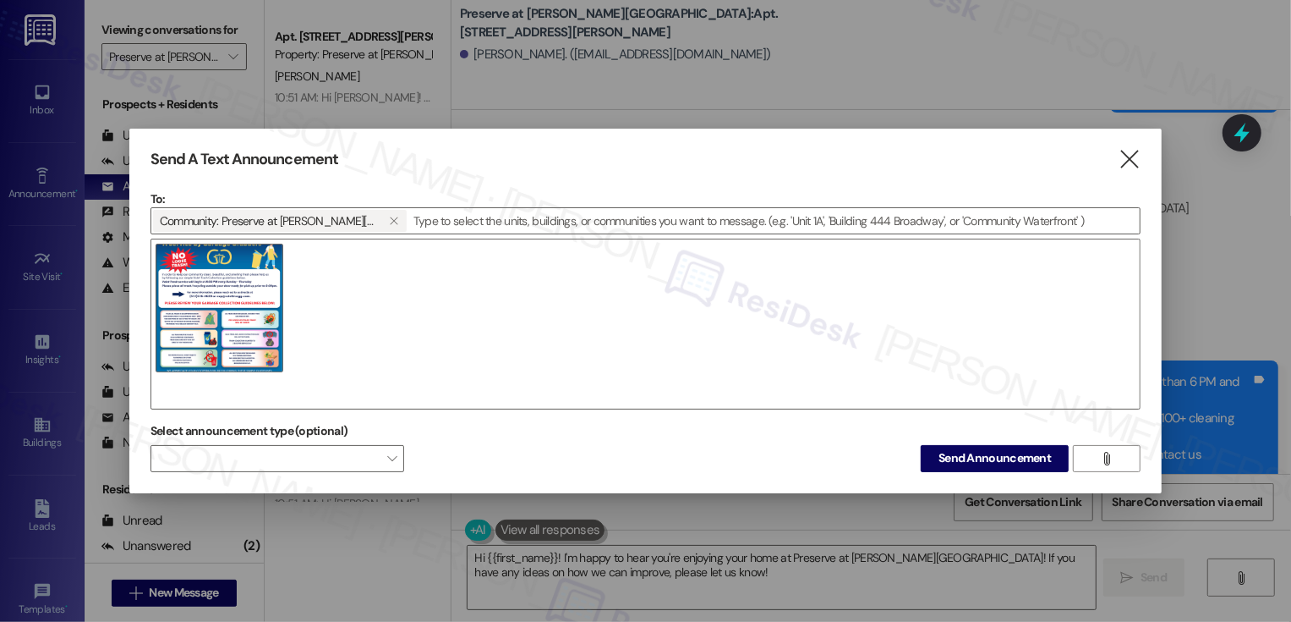
click at [216, 293] on img at bounding box center [220, 308] width 129 height 129
click at [976, 459] on span "Send Announcement" at bounding box center [995, 458] width 112 height 18
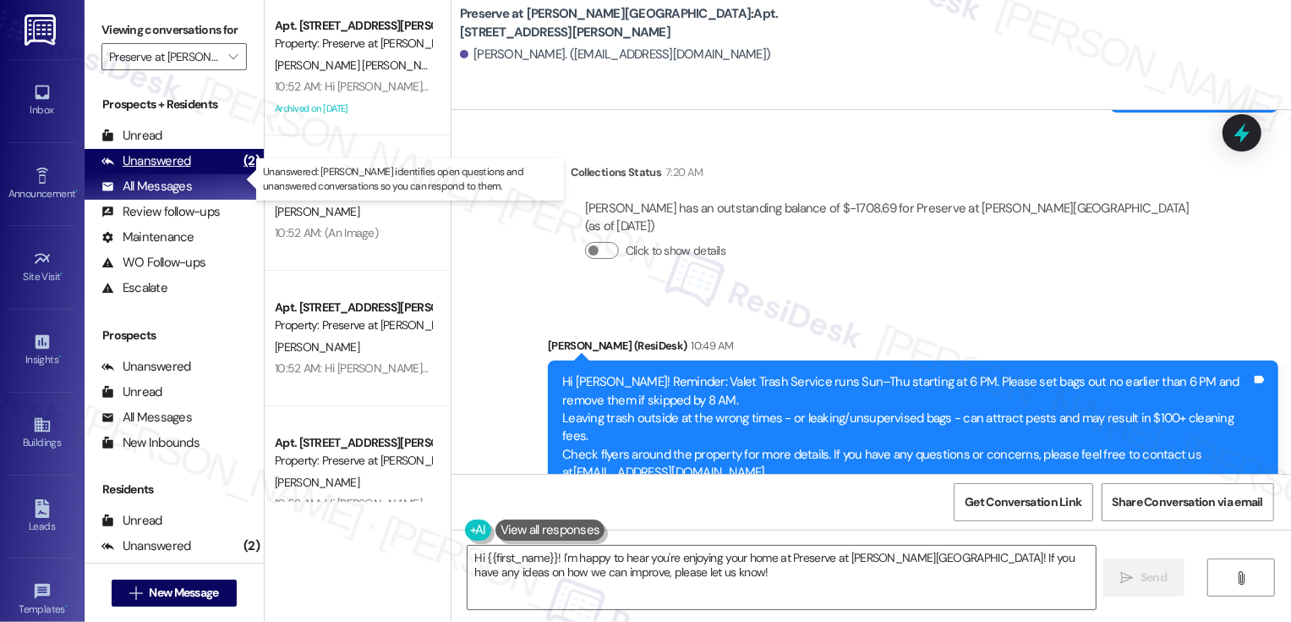
click at [211, 174] on div "Unanswered (2)" at bounding box center [174, 161] width 179 height 25
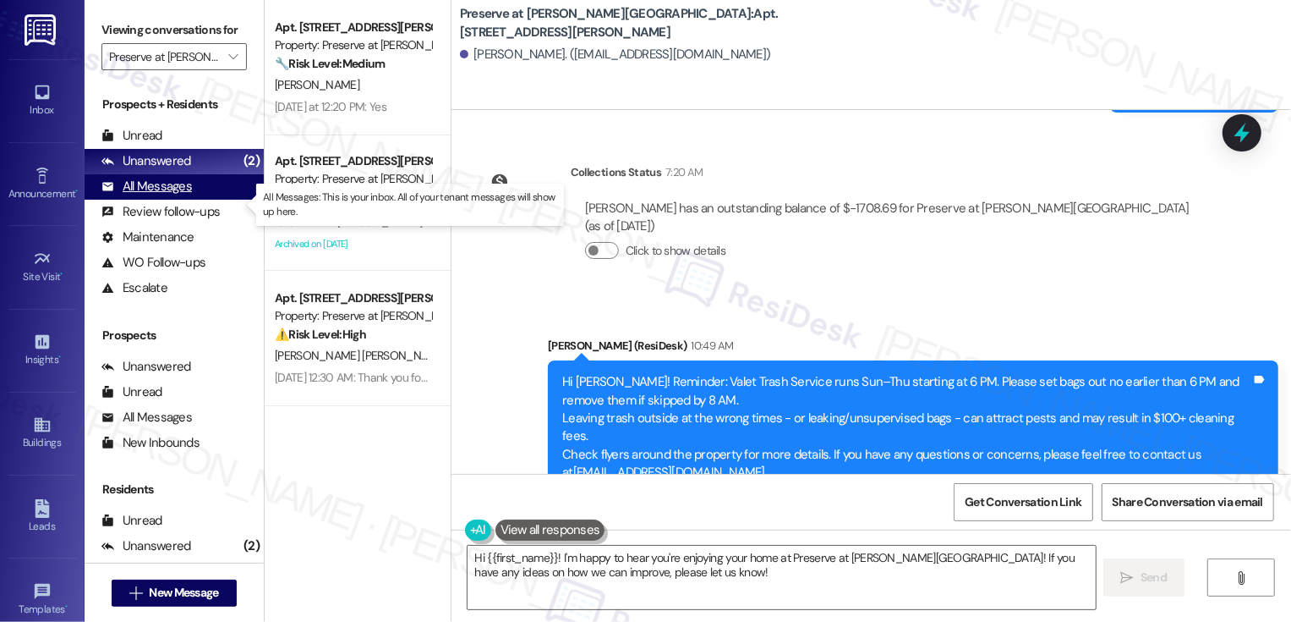
click at [193, 200] on div "All Messages (undefined)" at bounding box center [174, 186] width 179 height 25
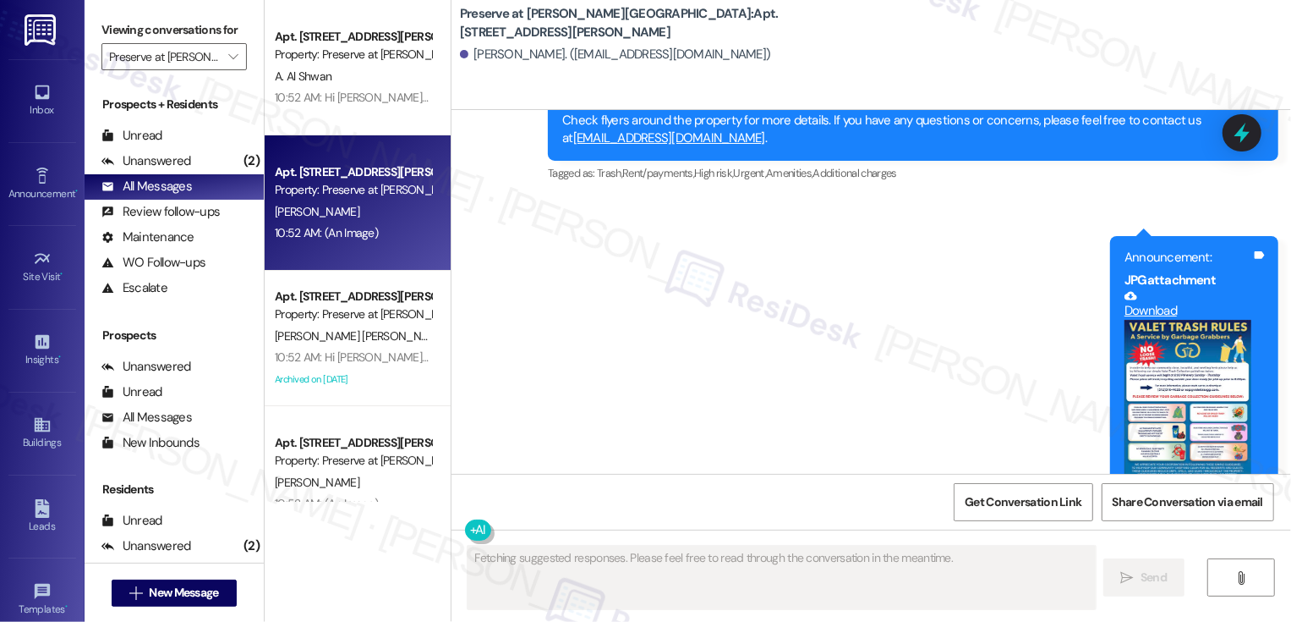
scroll to position [9076, 0]
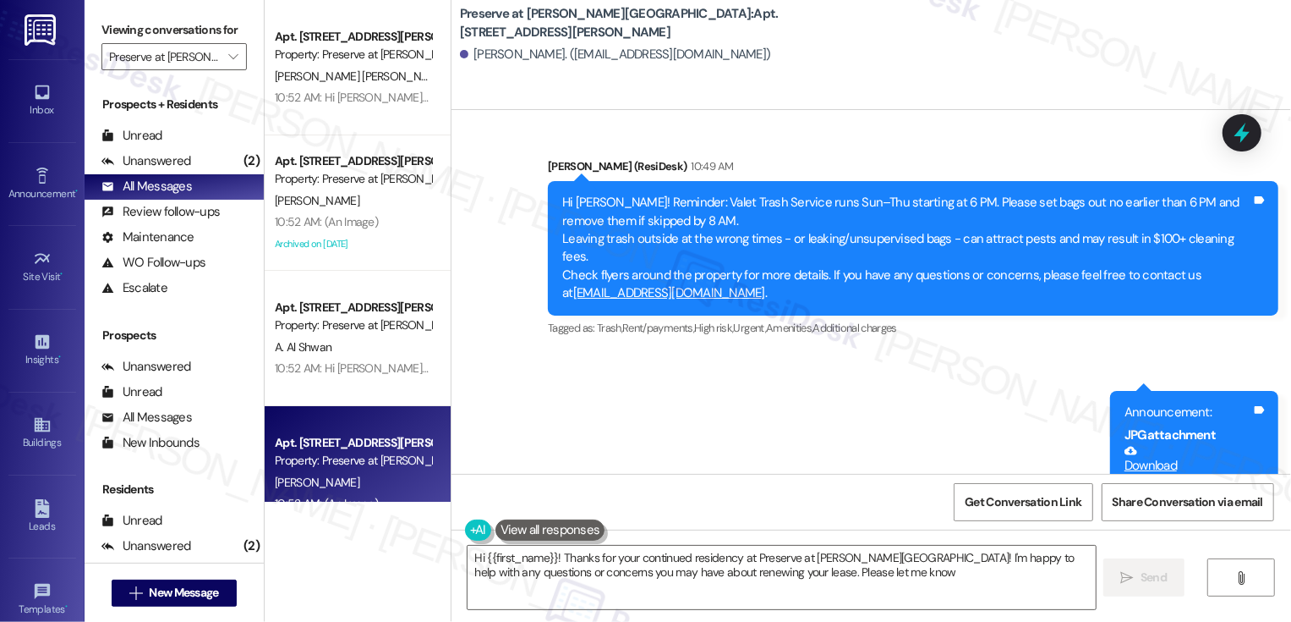
type textarea "Hi {{first_name}}! Thanks for your continued residency at Preserve at [PERSON_N…"
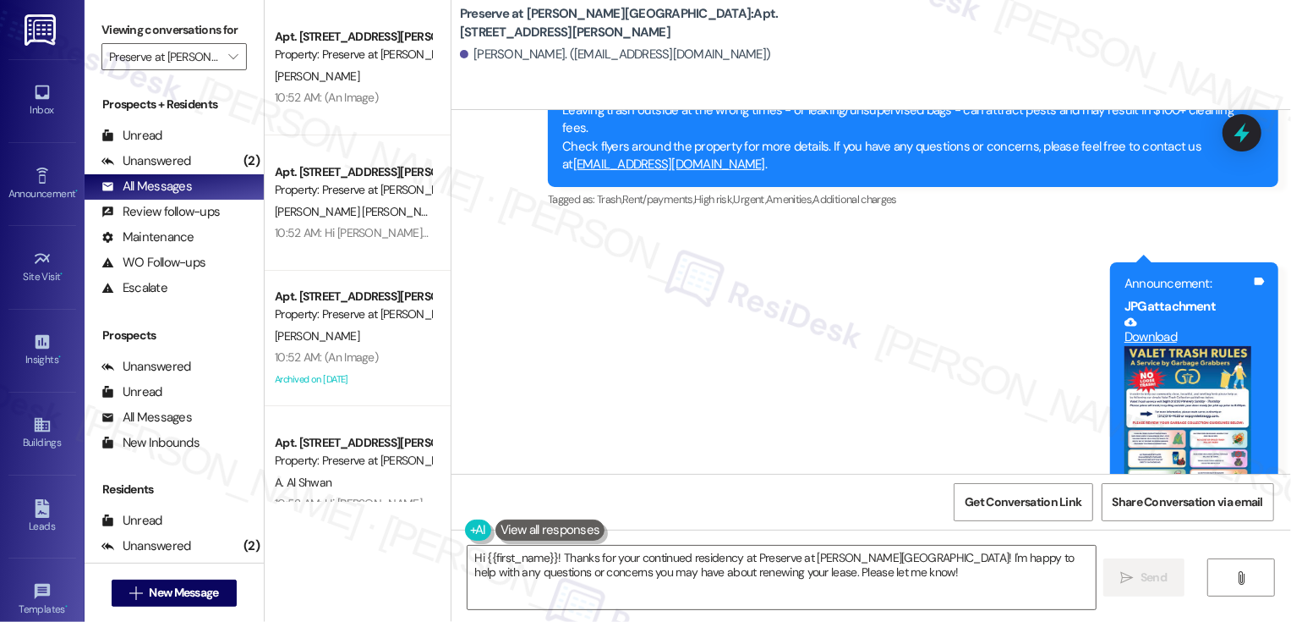
scroll to position [9231, 0]
